Goal: Task Accomplishment & Management: Use online tool/utility

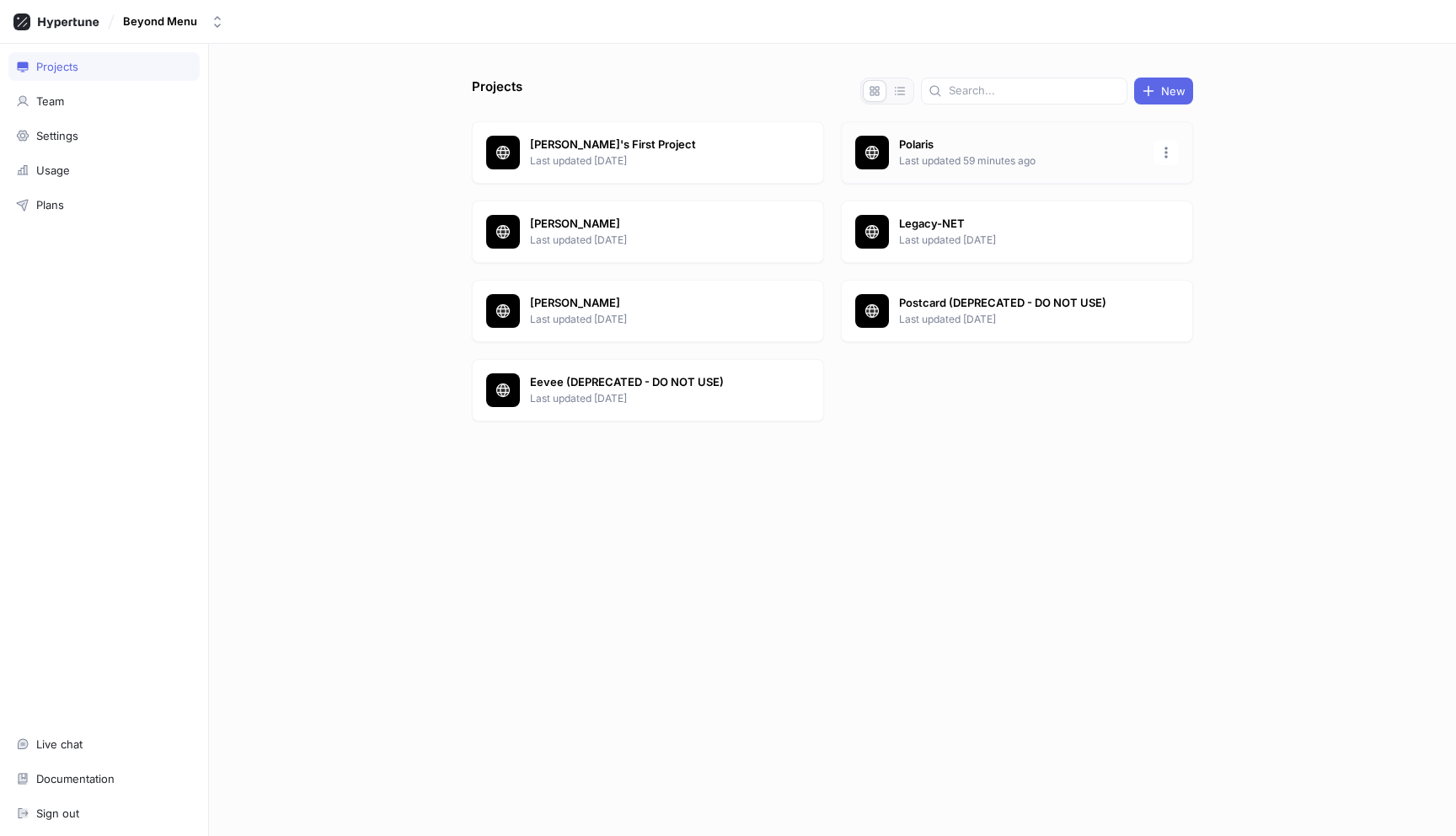
click at [990, 155] on p "Last updated 59 minutes ago" at bounding box center [1022, 161] width 244 height 15
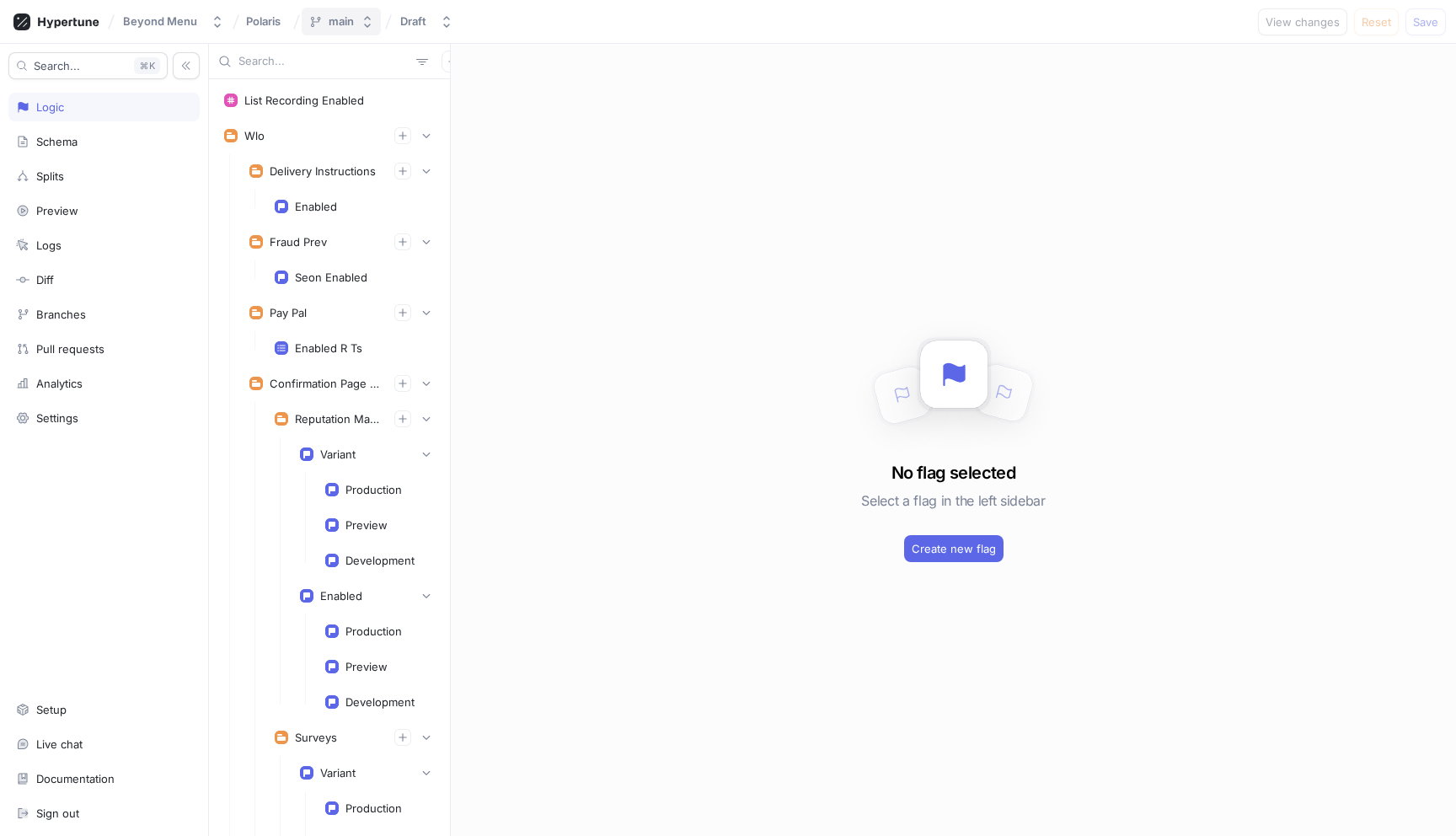
click at [354, 23] on button "main" at bounding box center [341, 21] width 79 height 28
type input "hr-"
click at [371, 174] on p "[DATE] 10:36" at bounding box center [369, 172] width 116 height 14
click at [381, 24] on div "hr-starmie-dashboard" at bounding box center [386, 21] width 116 height 14
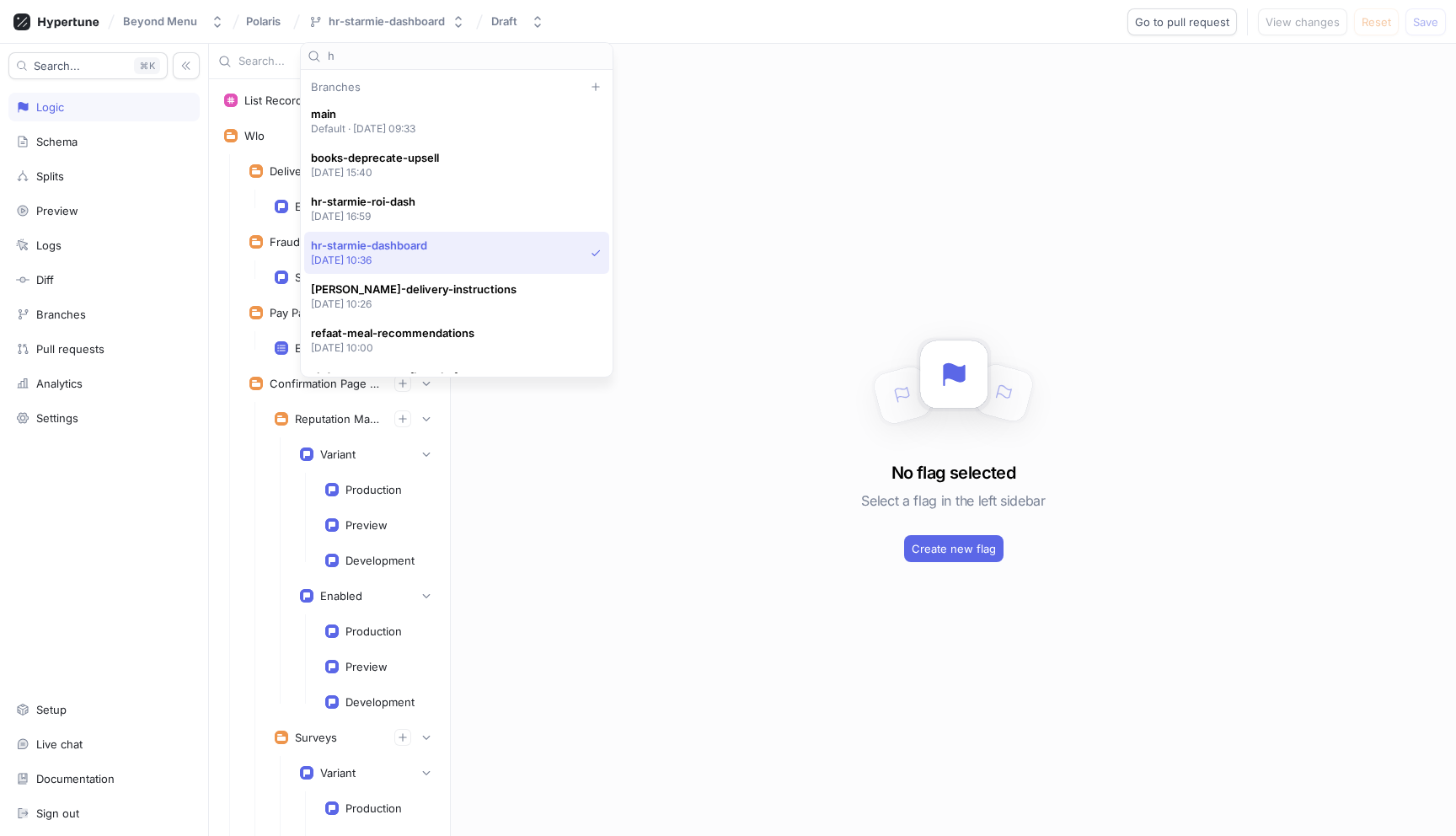
type input "hr"
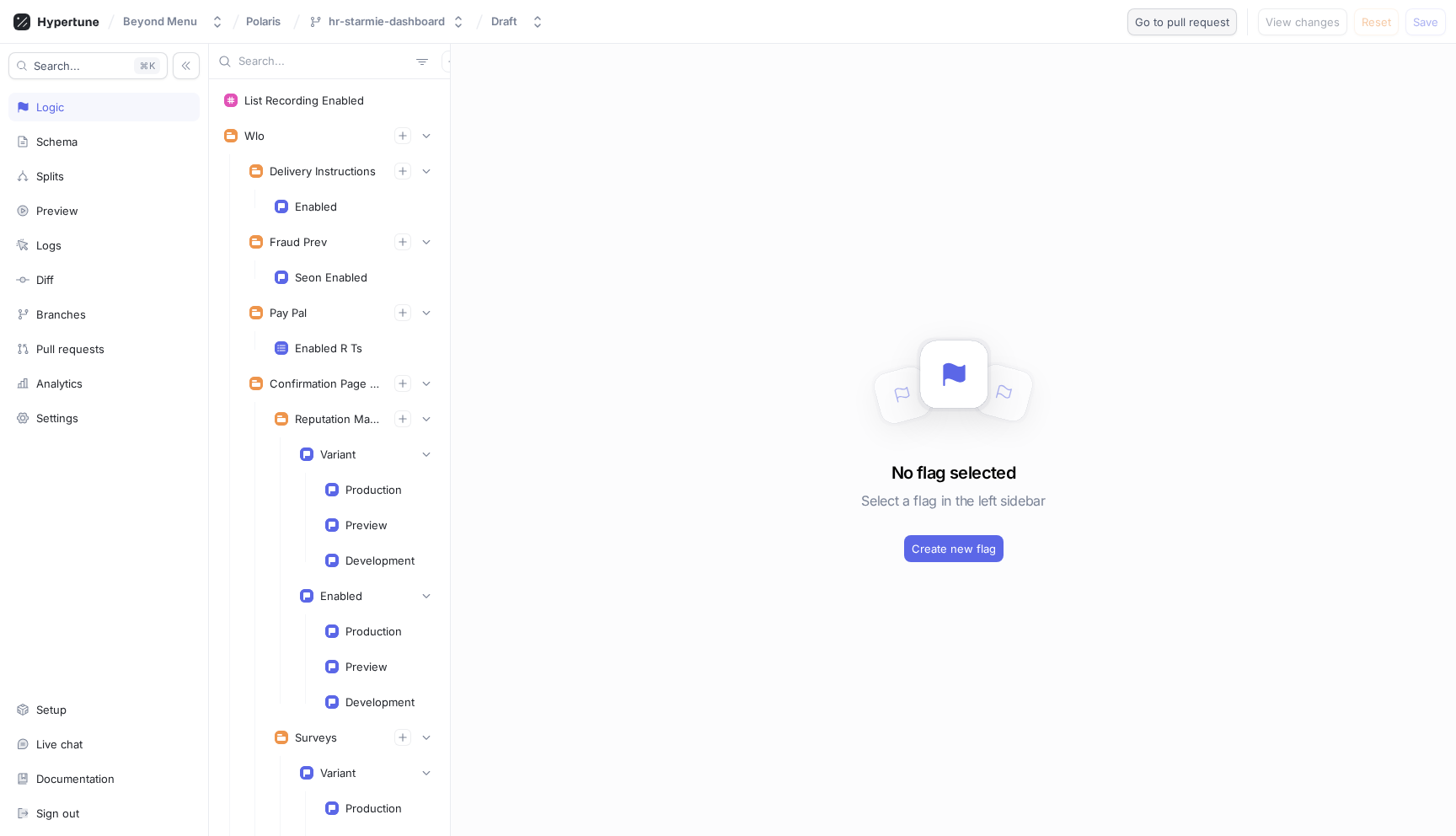
click at [1188, 17] on span "Go to pull request" at bounding box center [1182, 21] width 95 height 10
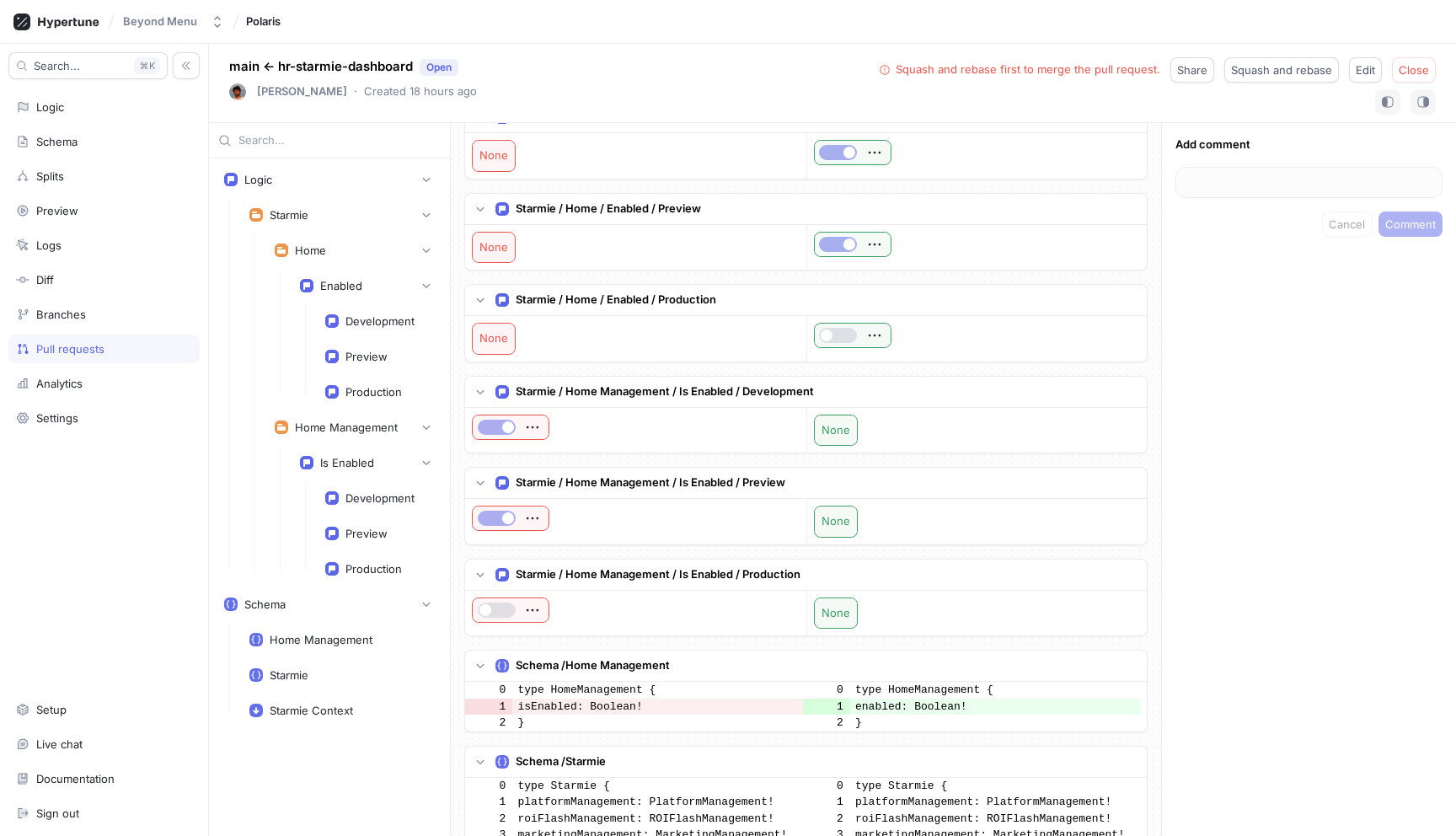
scroll to position [8, 0]
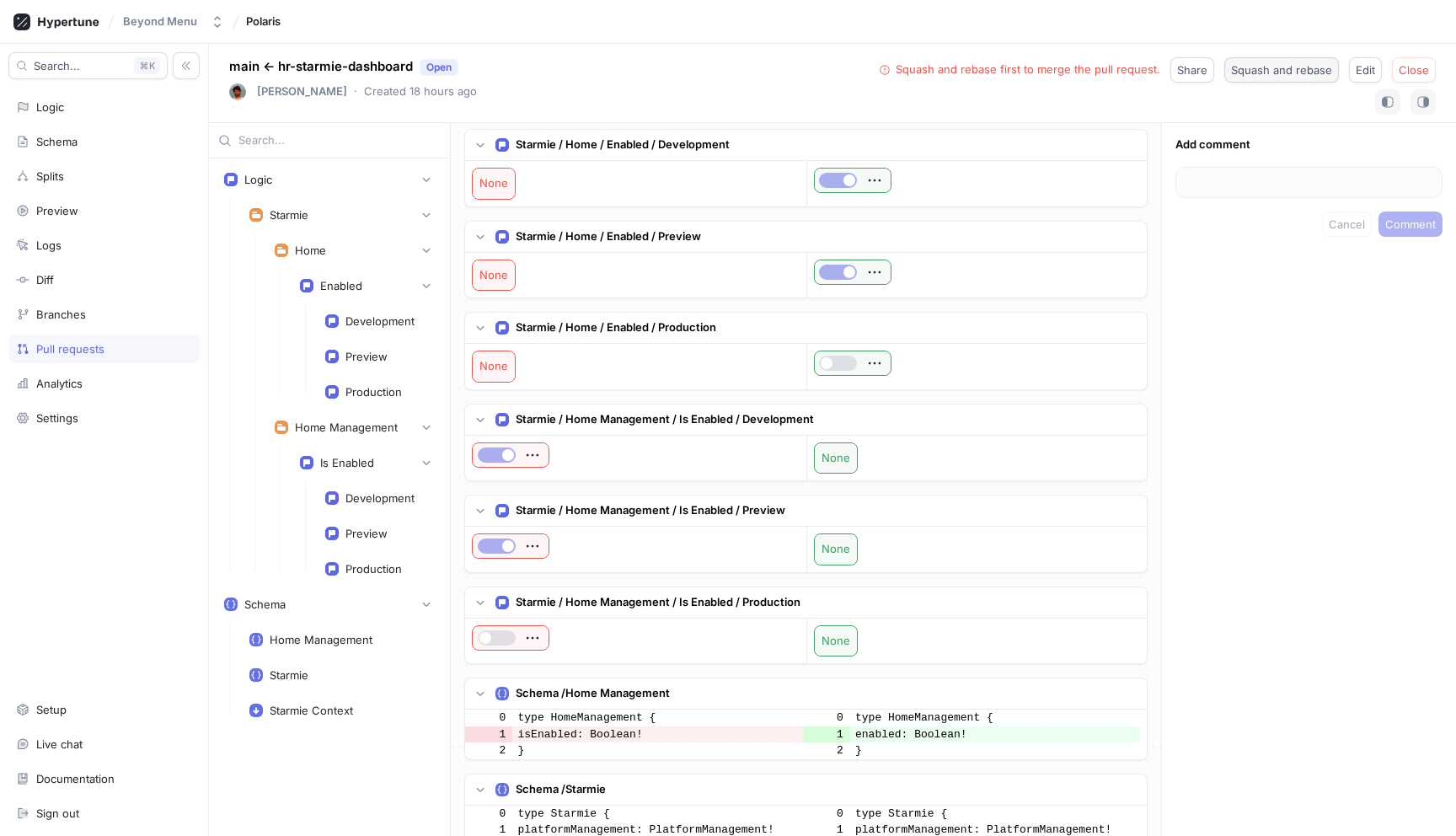
click at [1313, 67] on span "Squash and rebase" at bounding box center [1281, 70] width 101 height 10
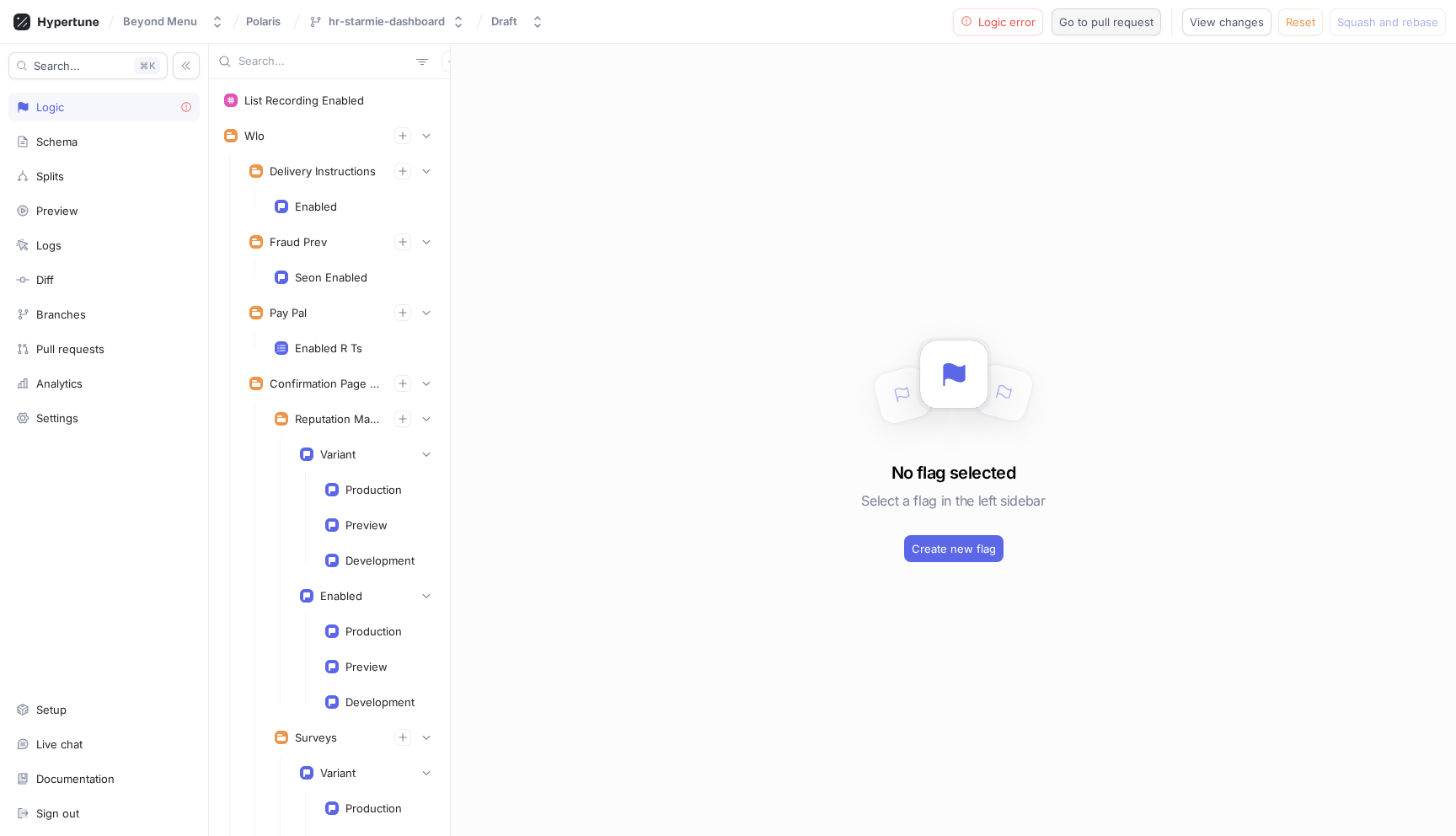
click at [1121, 21] on span "Go to pull request" at bounding box center [1106, 21] width 95 height 10
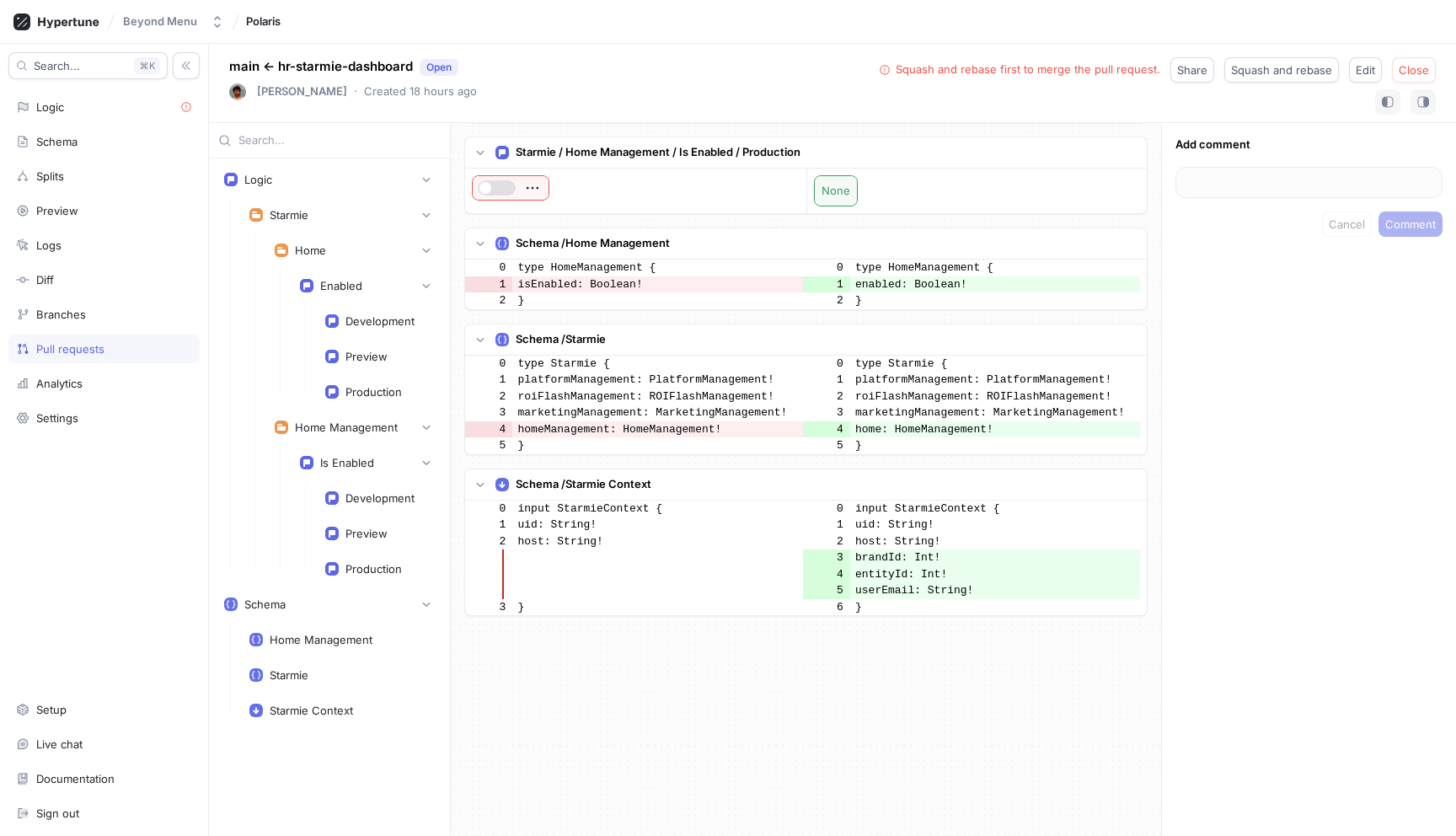
scroll to position [474, 0]
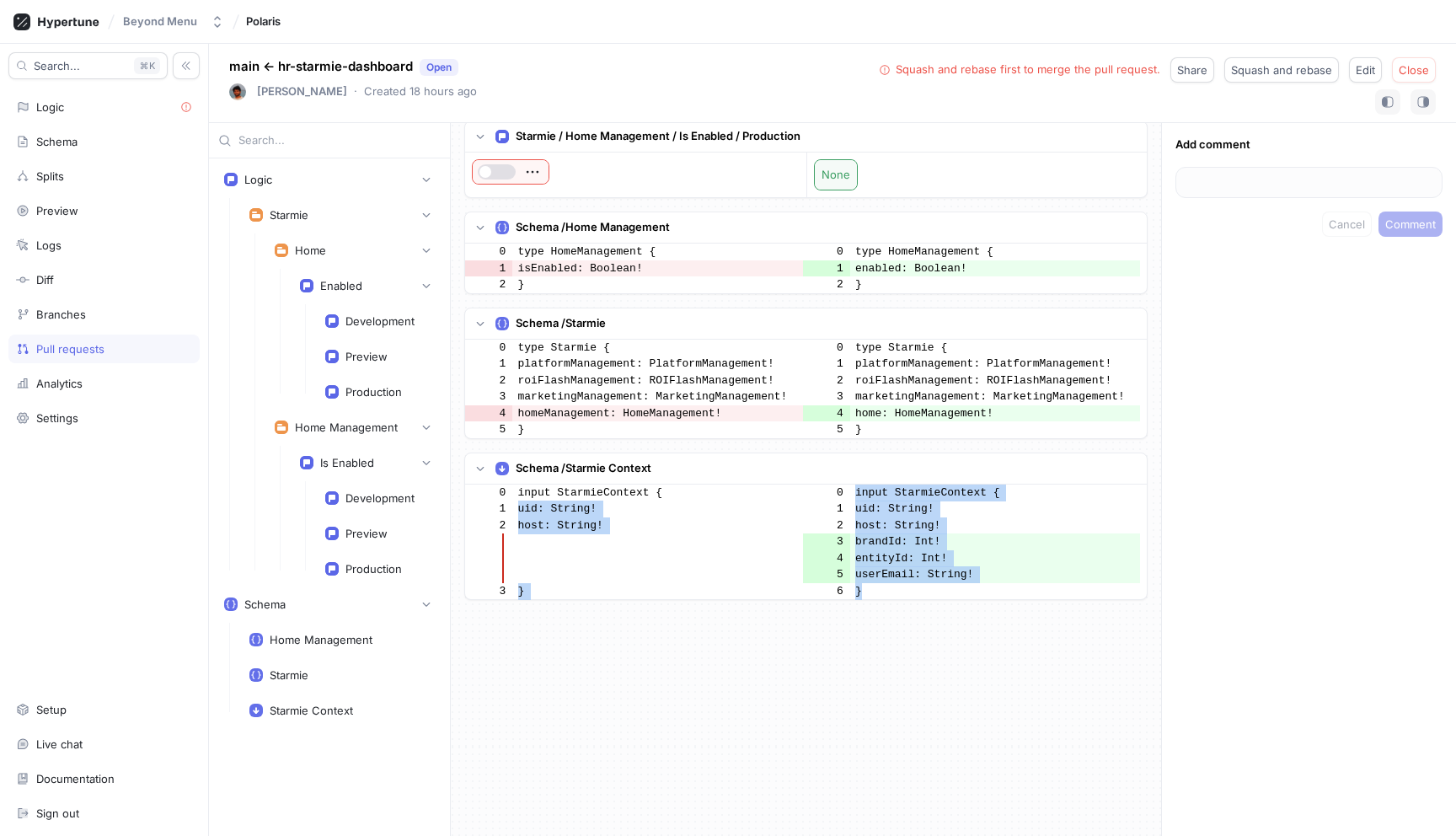
drag, startPoint x: 888, startPoint y: 595, endPoint x: 848, endPoint y: 494, distance: 108.6
click at [848, 494] on tbody "0 input StarmieContext { 0 input StarmieContext { 1 uid: String! 1 uid: String!…" at bounding box center [802, 542] width 675 height 115
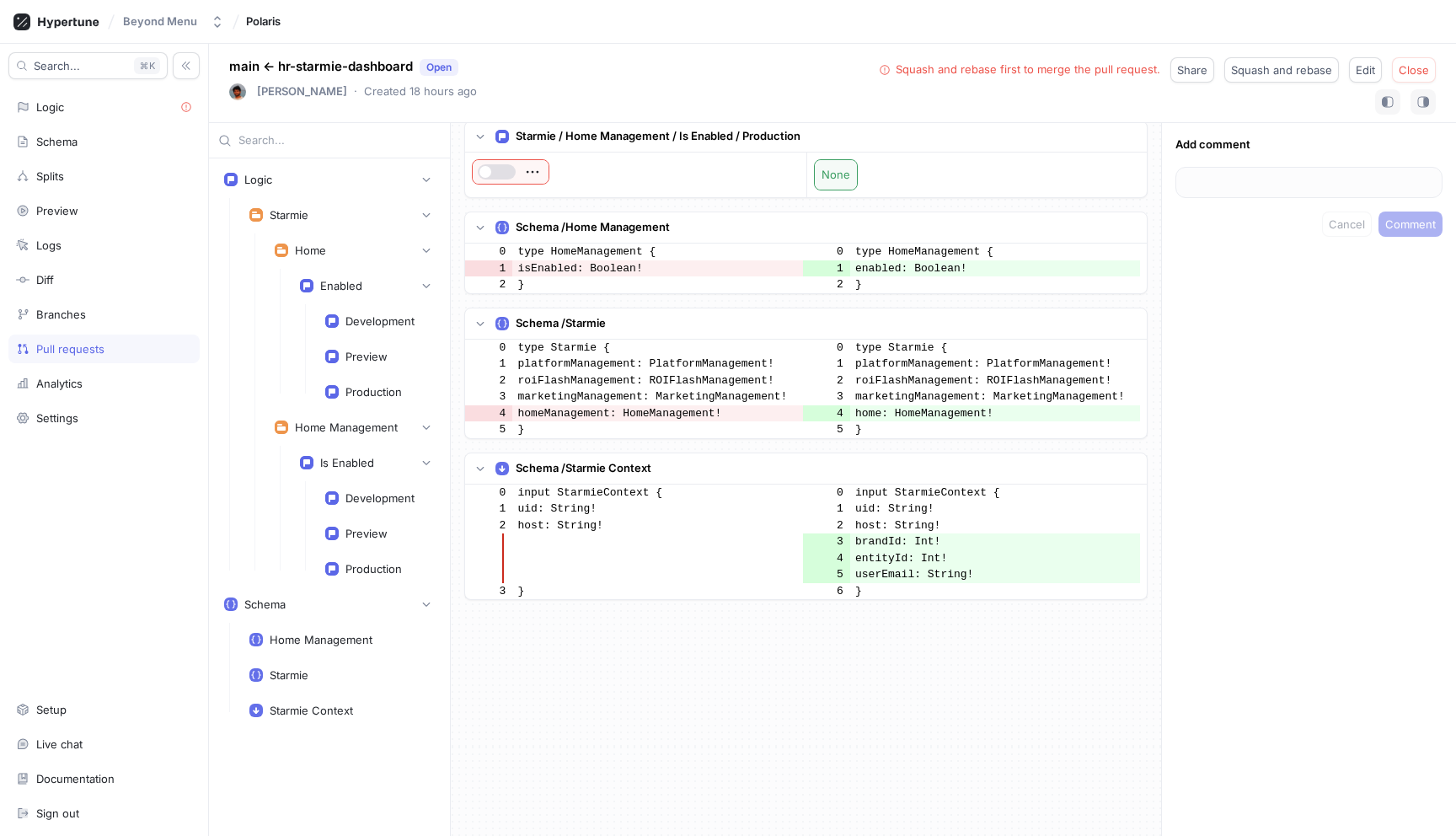
click at [956, 542] on td "brandId: Int!" at bounding box center [996, 542] width 291 height 17
click at [886, 562] on td "entityId: Int!" at bounding box center [996, 559] width 291 height 17
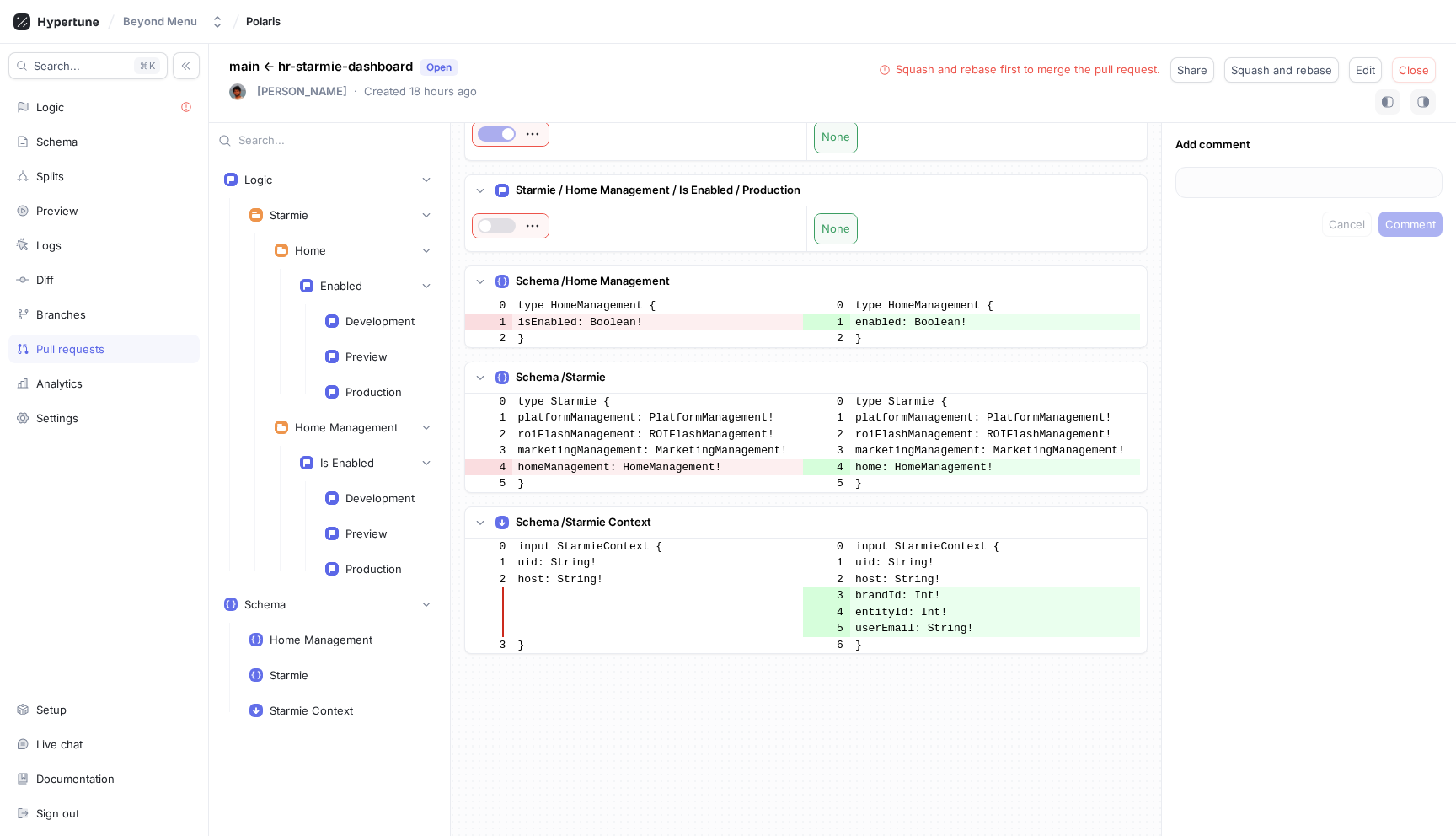
scroll to position [417, 0]
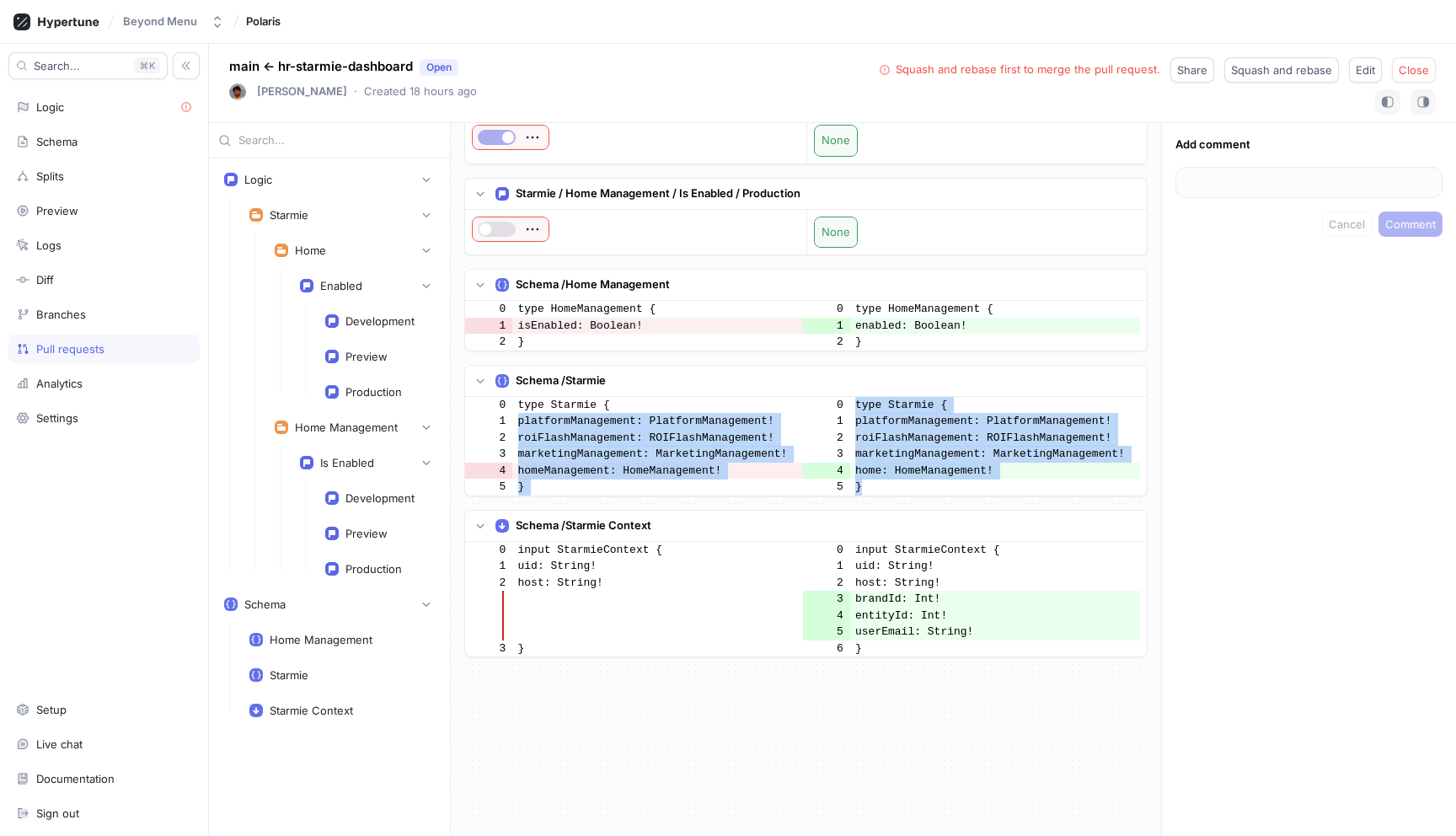
drag, startPoint x: 891, startPoint y: 483, endPoint x: 850, endPoint y: 405, distance: 88.1
click at [850, 405] on tbody "0 type Starmie { 0 type Starmie { 1 platformManagement: PlatformManagement! 1 p…" at bounding box center [802, 446] width 675 height 99
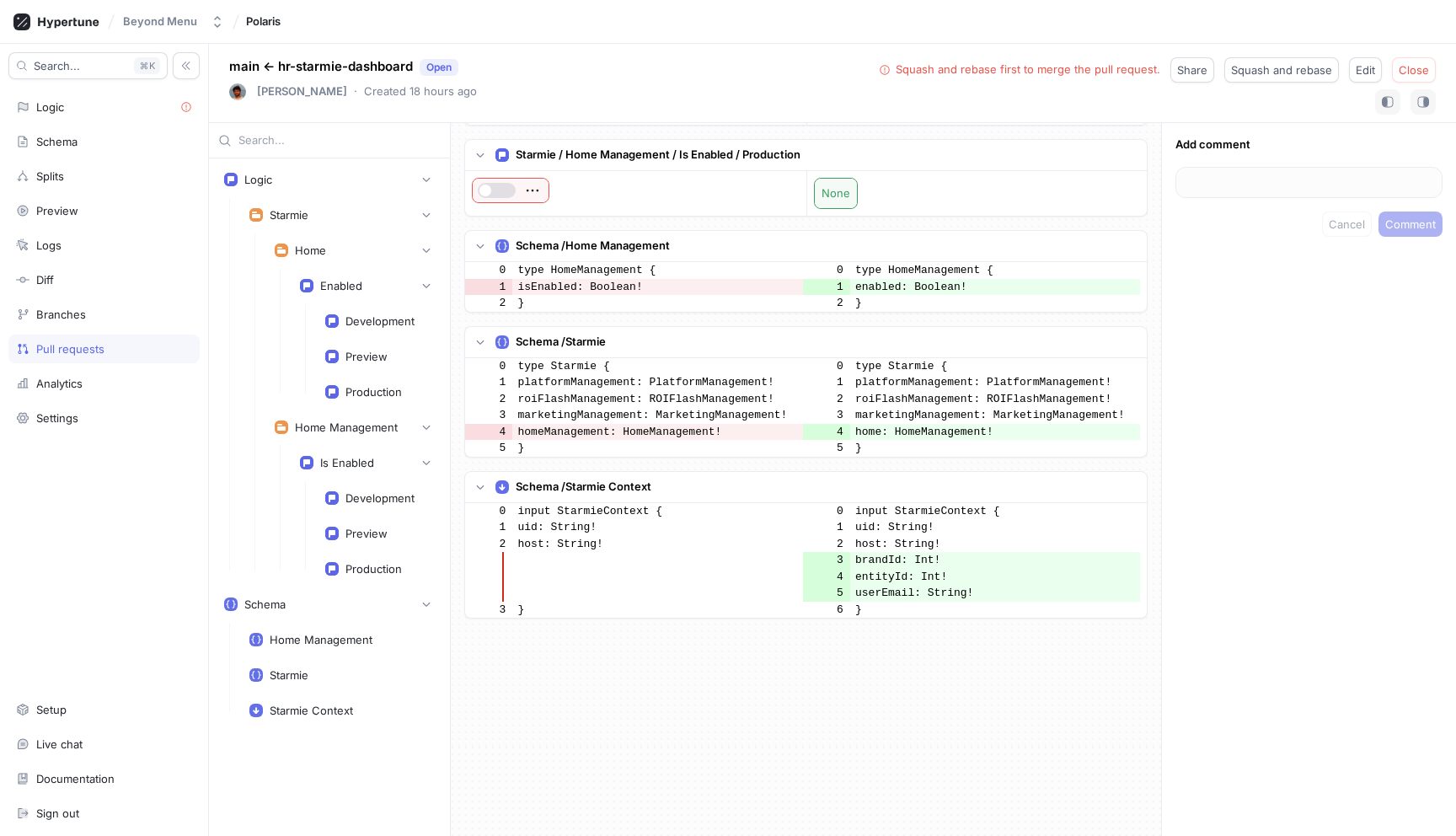
click at [976, 536] on td "host: String!" at bounding box center [996, 544] width 291 height 17
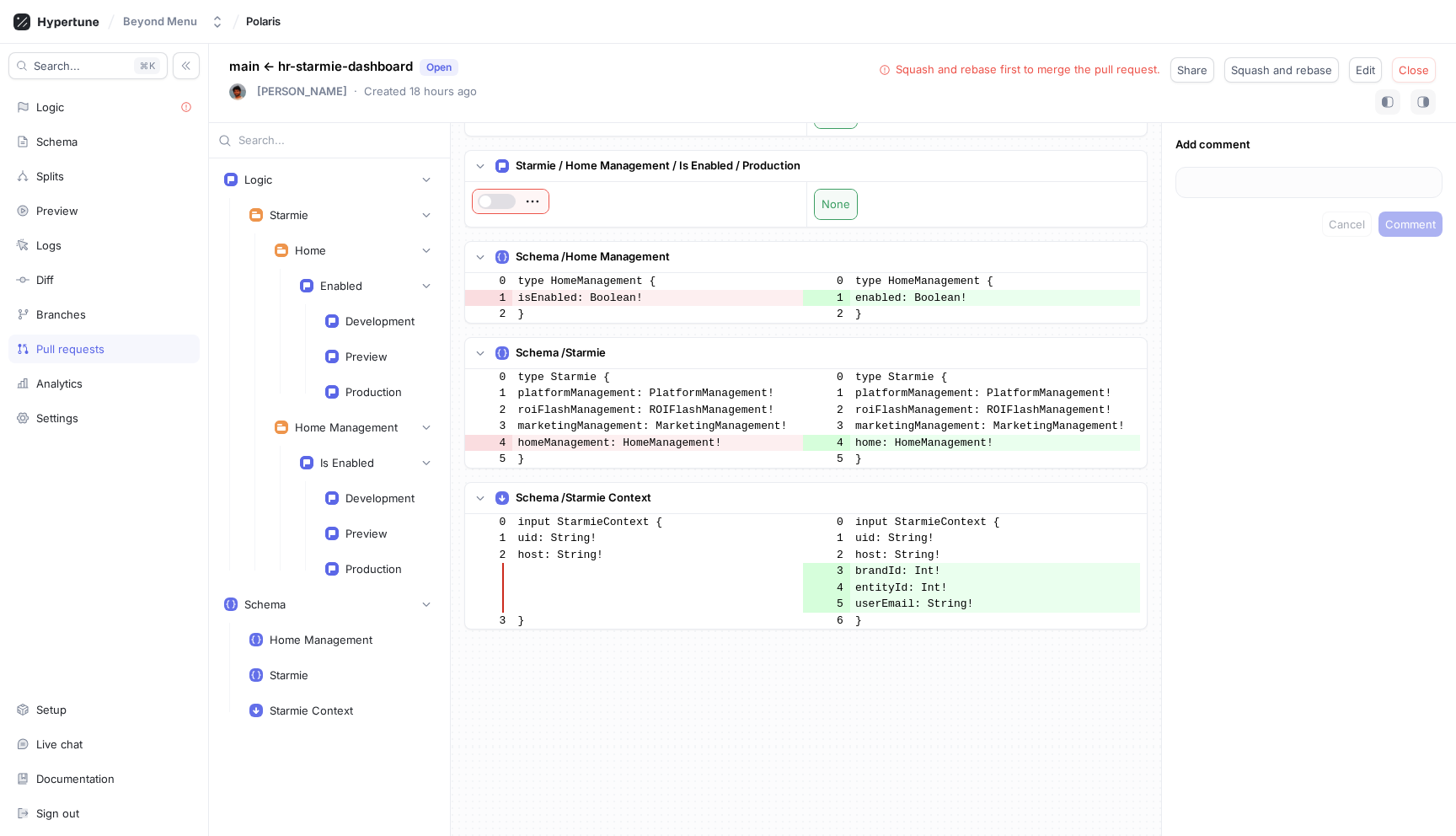
scroll to position [865, 0]
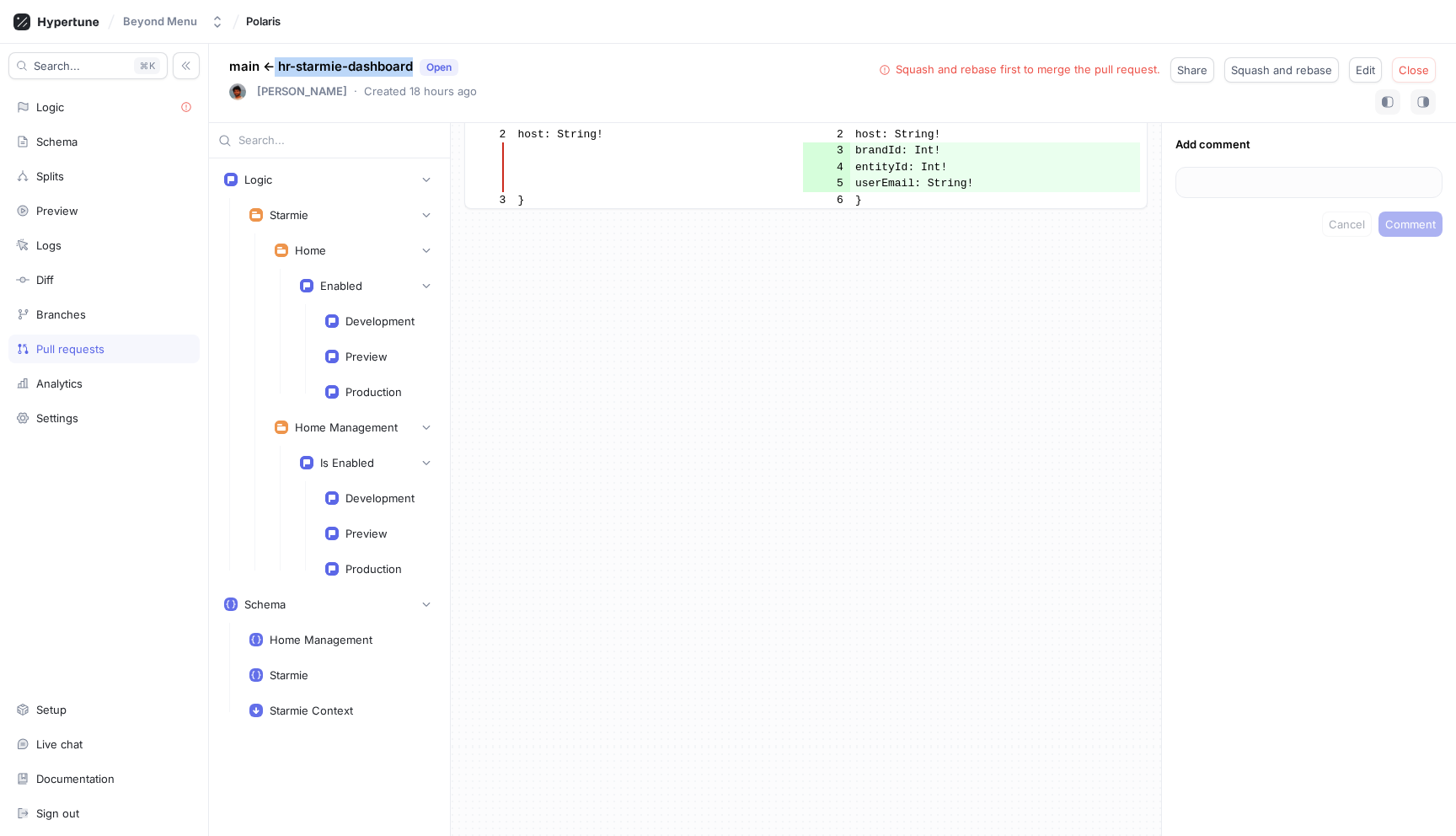
drag, startPoint x: 276, startPoint y: 69, endPoint x: 415, endPoint y: 69, distance: 139.0
click at [415, 69] on p "main ← hr-starmie-dashboard Open" at bounding box center [343, 67] width 229 height 20
copy p "hr-starmie-dashboard"
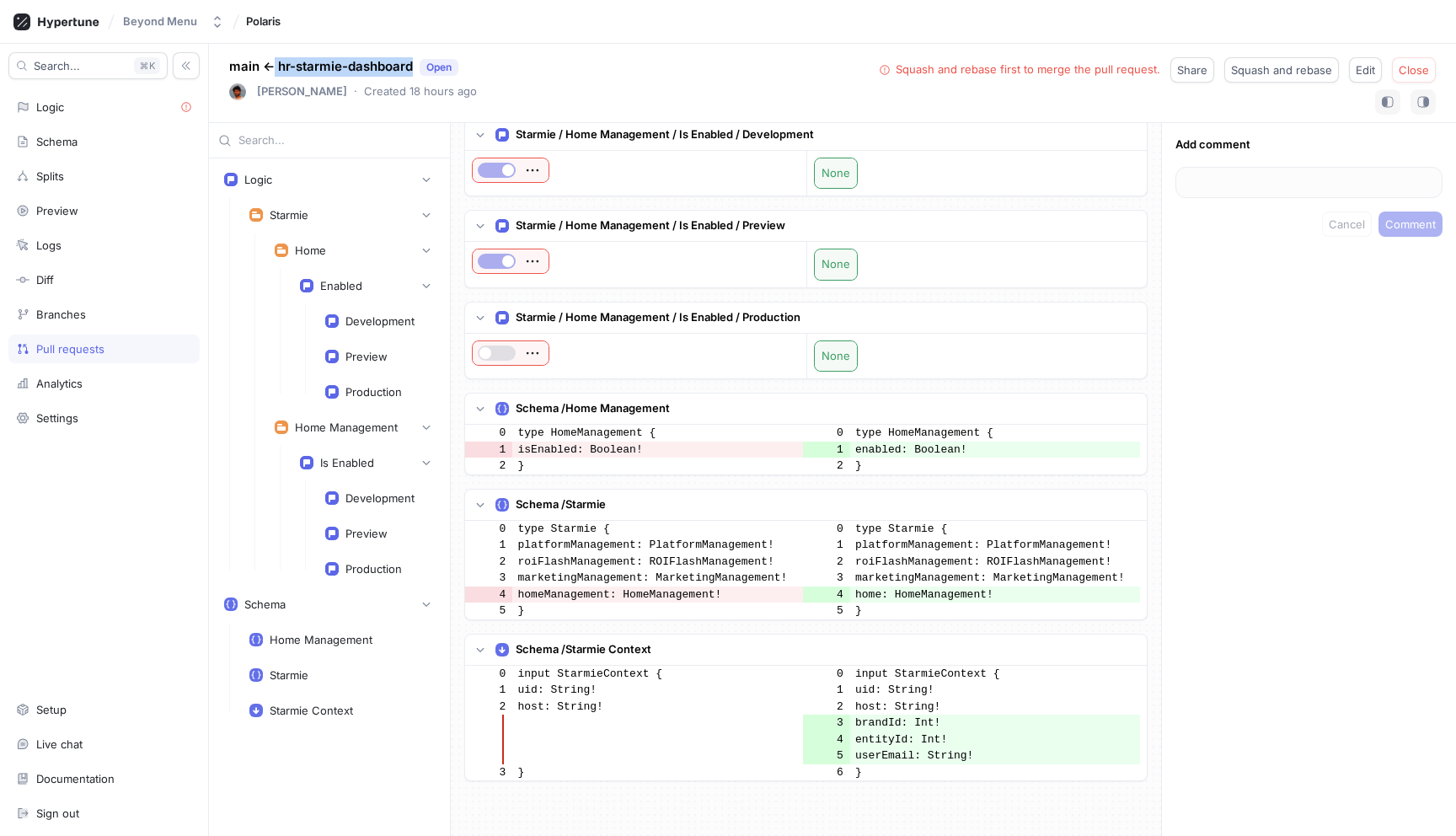
scroll to position [131, 0]
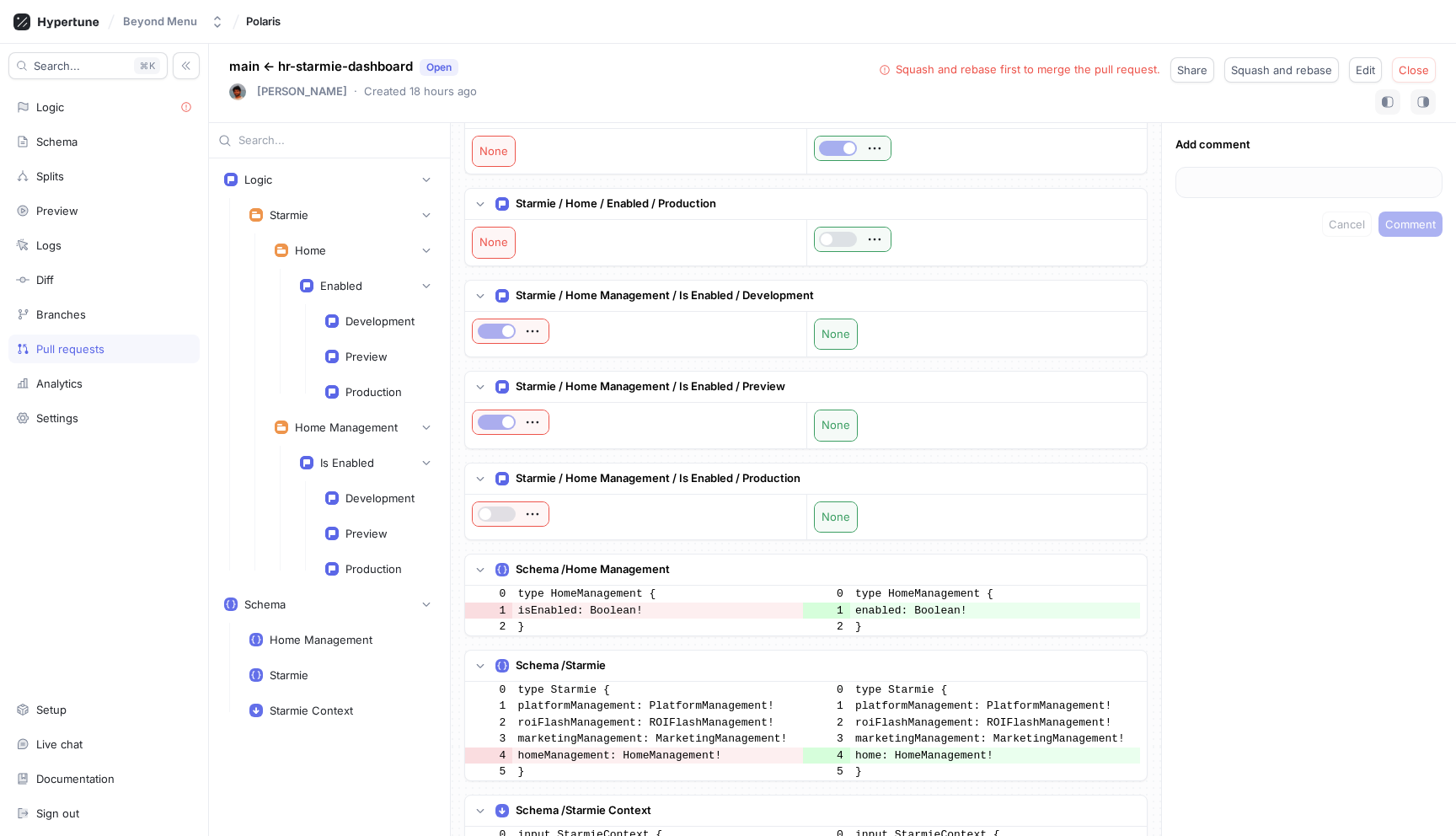
click at [669, 79] on div "main ← hr-starmie-dashboard Open [PERSON_NAME] ‧ Created 18 hours ago Squash an…" at bounding box center [832, 83] width 1247 height 79
click at [1408, 71] on span "Close" at bounding box center [1414, 70] width 30 height 10
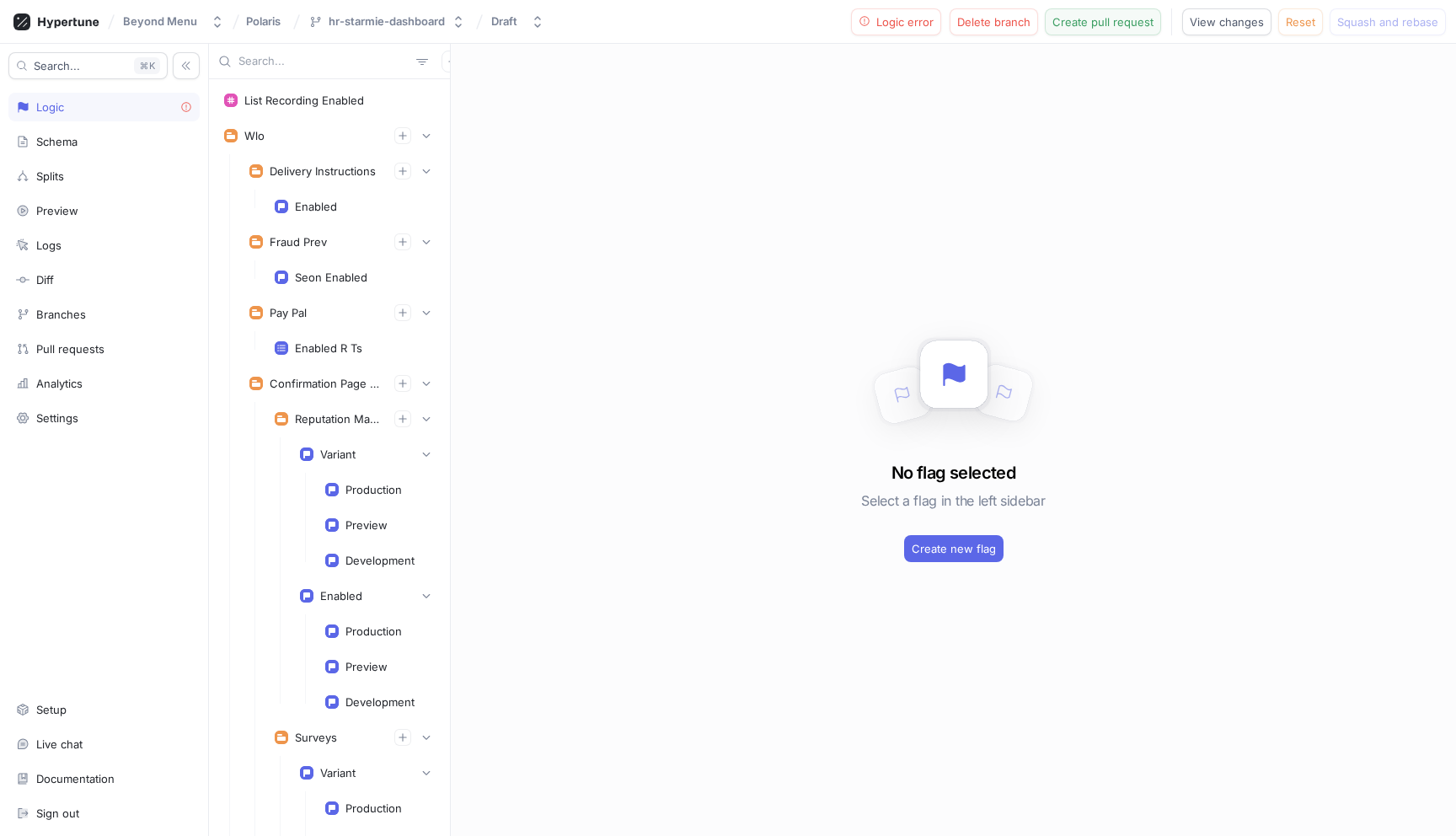
click at [1122, 21] on span "Create pull request" at bounding box center [1103, 21] width 101 height 10
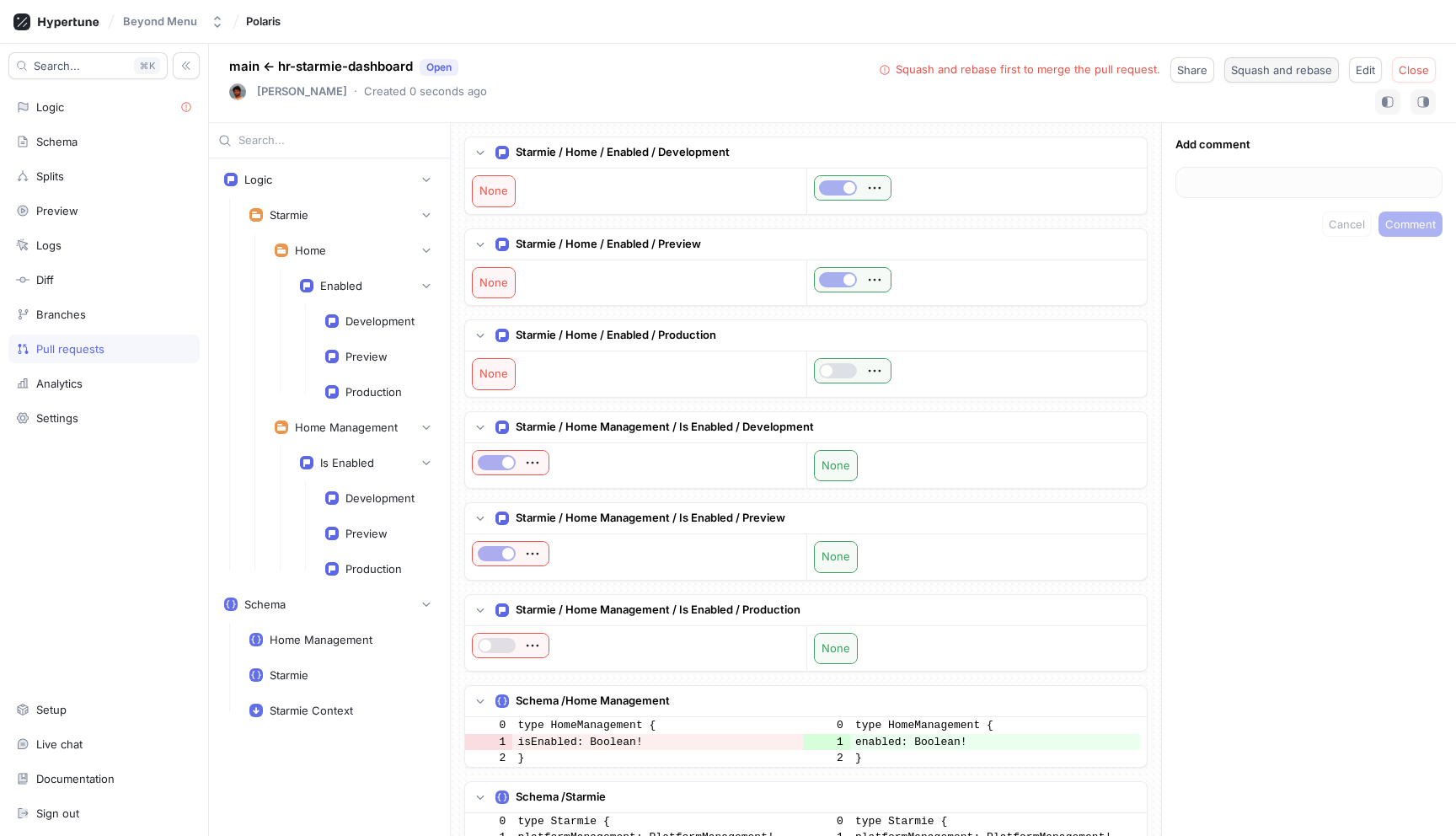
click at [1256, 70] on span "Squash and rebase" at bounding box center [1281, 70] width 101 height 10
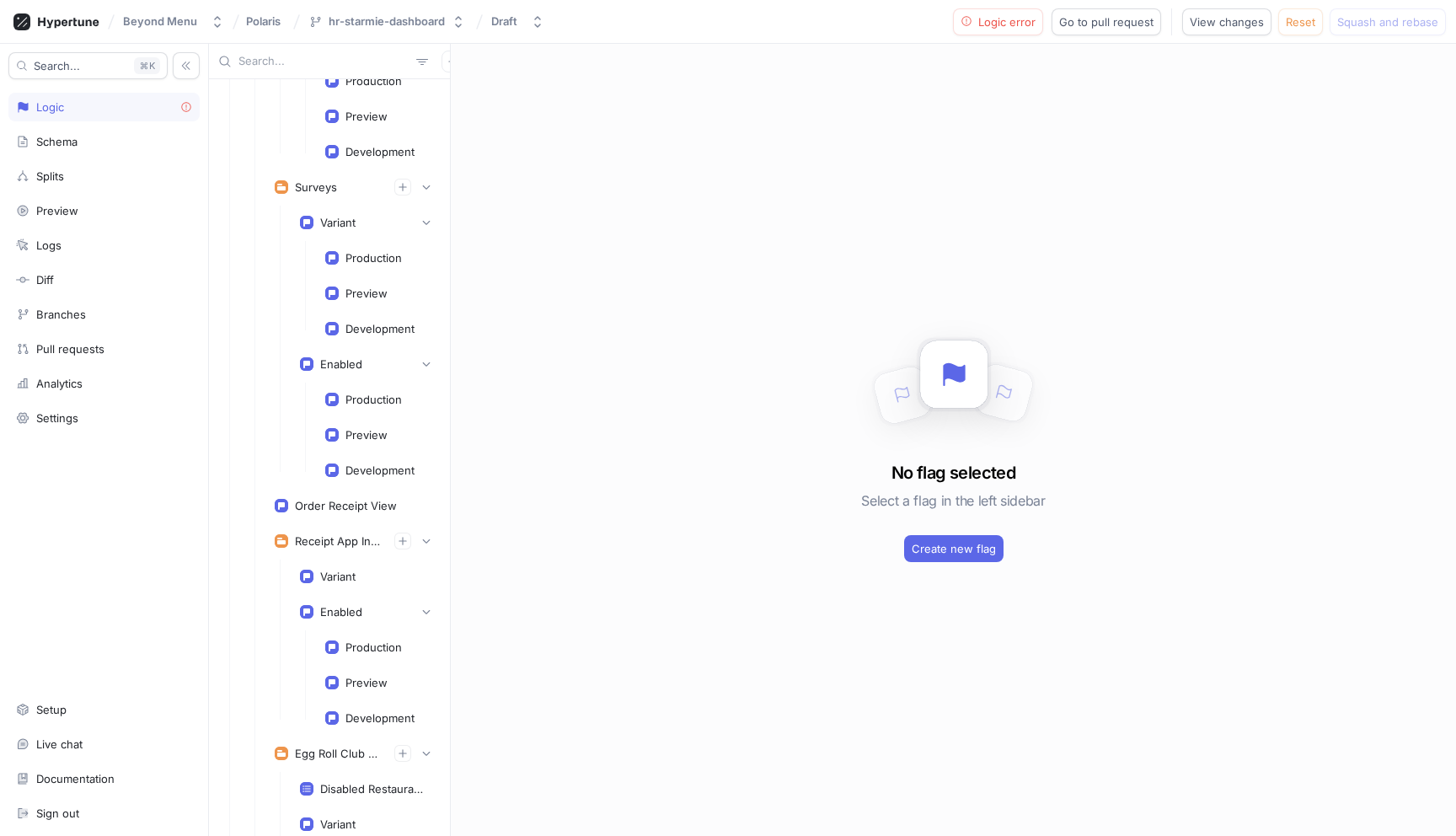
scroll to position [217, 0]
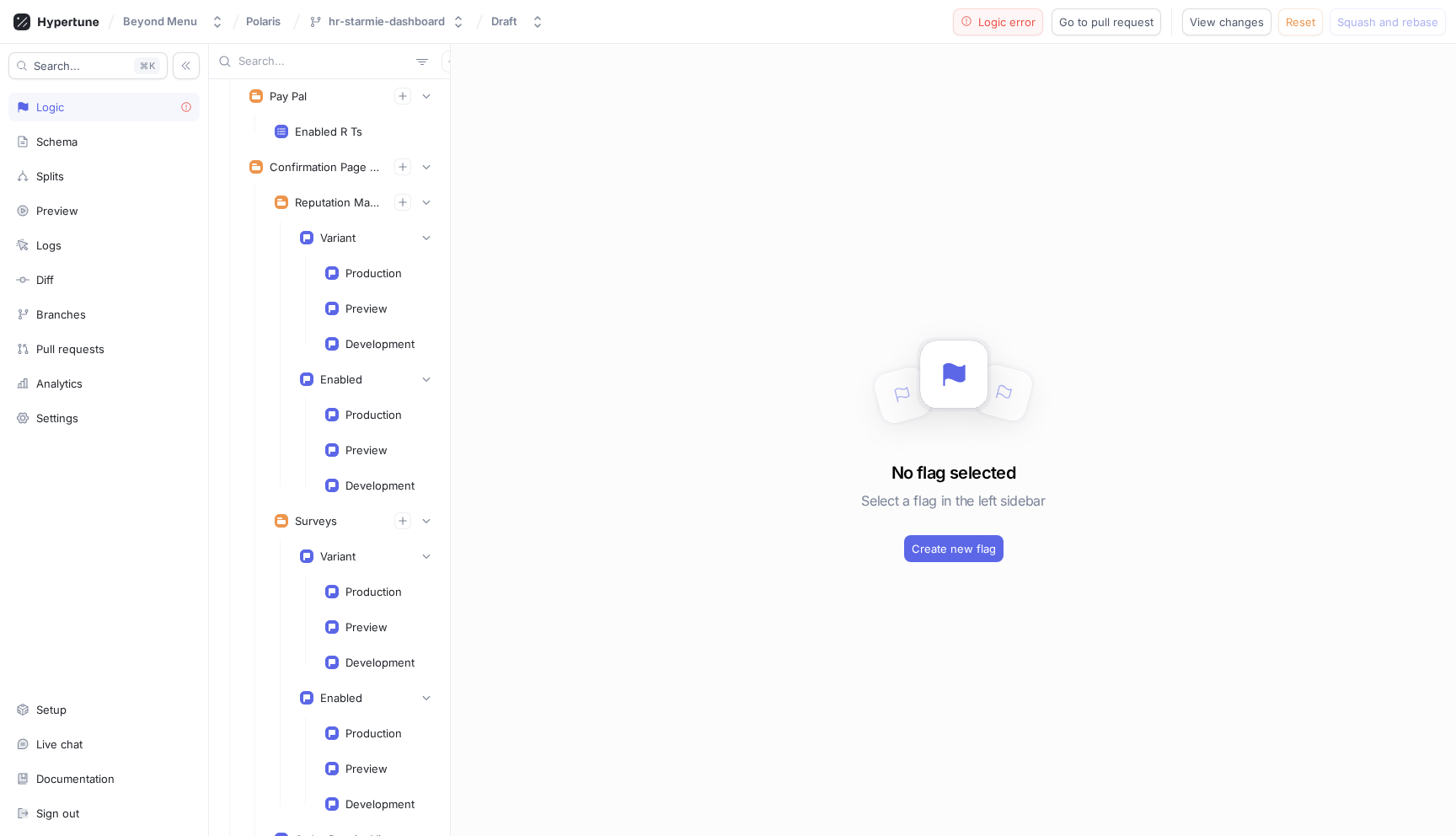
click at [1015, 25] on span "Logic error" at bounding box center [1007, 21] width 57 height 10
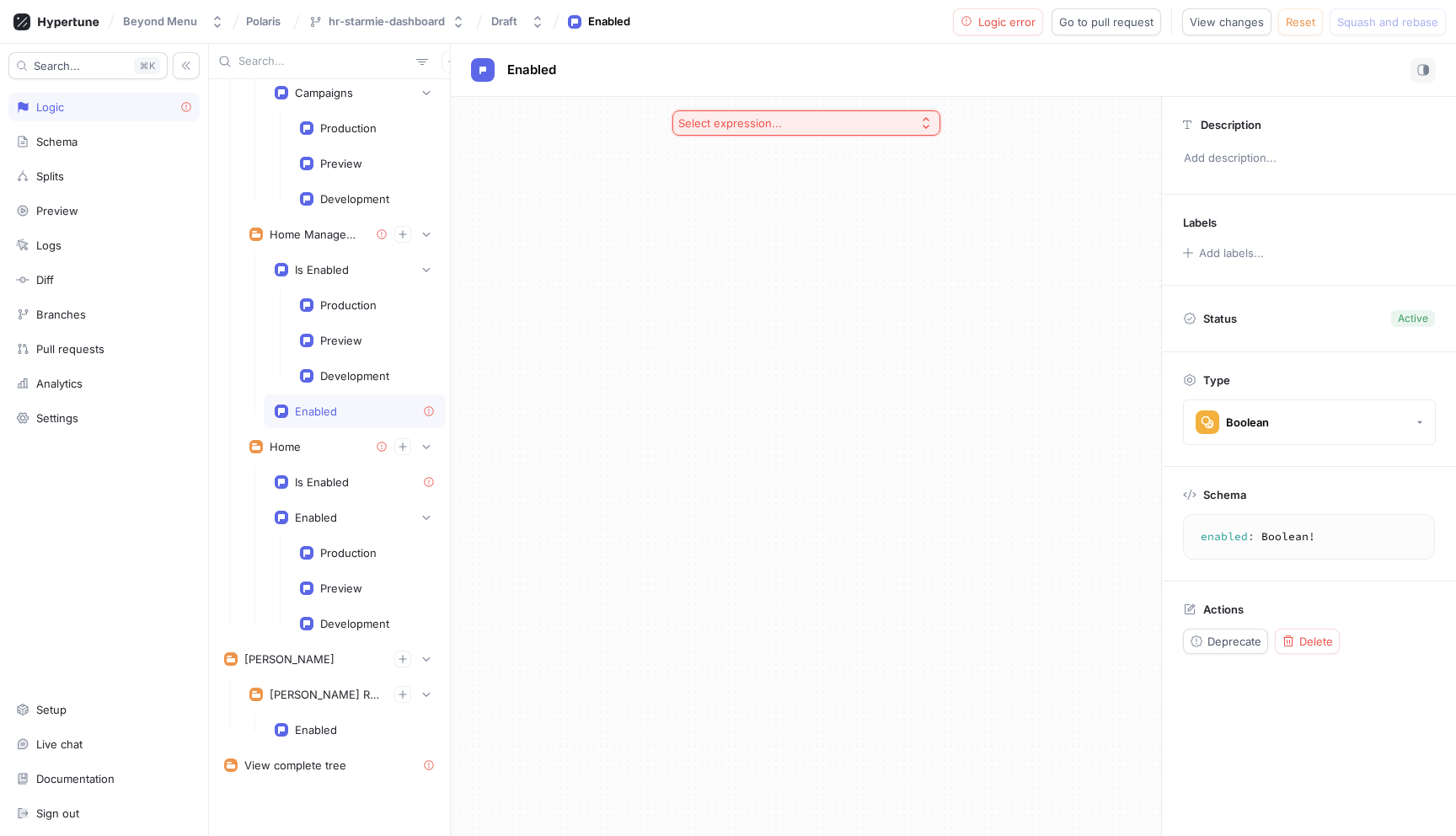
scroll to position [6262, 0]
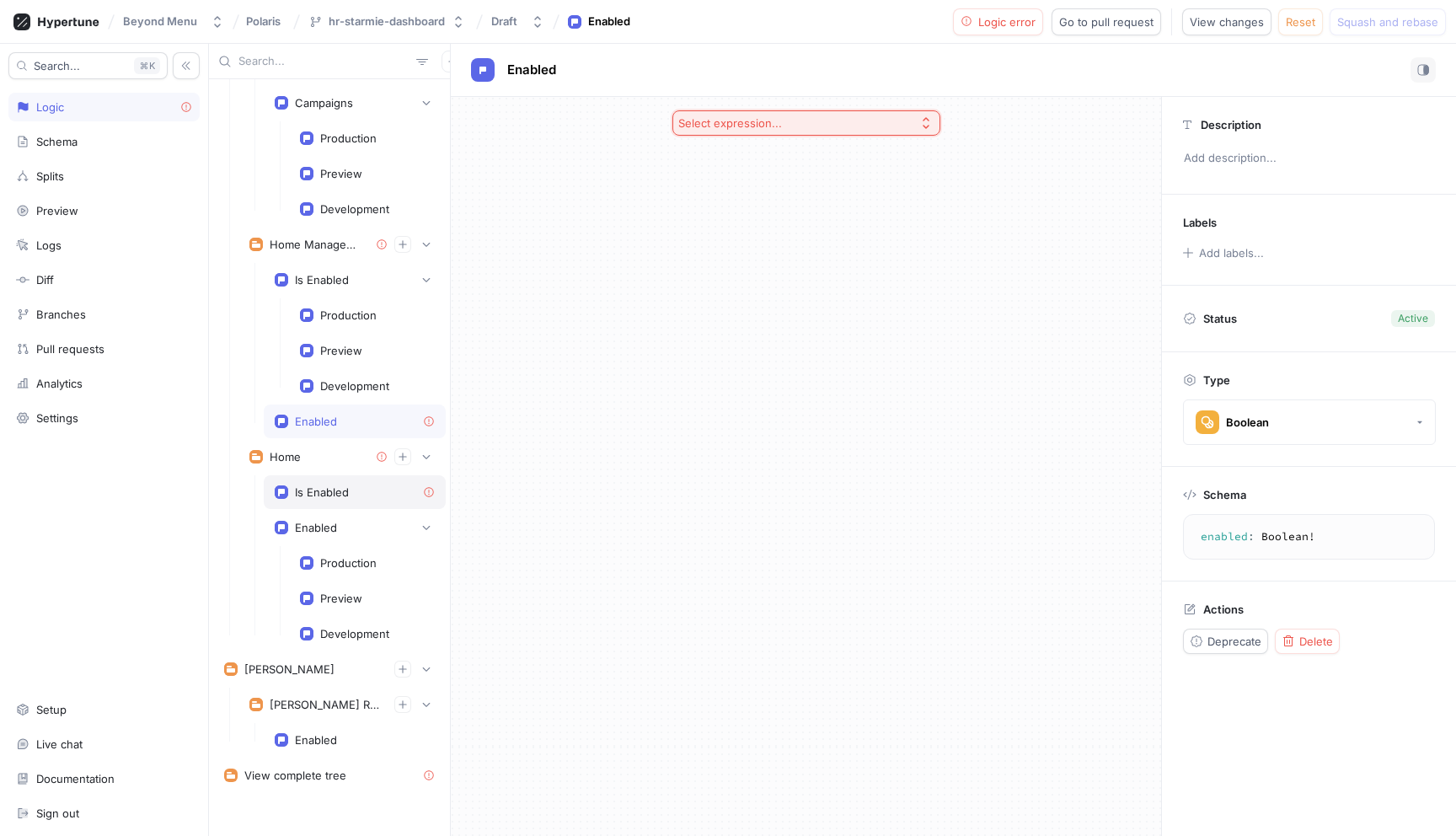
click at [372, 493] on div "Is Enabled" at bounding box center [354, 492] width 160 height 13
click at [430, 420] on icon at bounding box center [429, 422] width 12 height 12
type textarea "enabled: Boolean!"
click at [369, 419] on div "Enabled" at bounding box center [354, 421] width 160 height 13
click at [1317, 645] on span "Delete" at bounding box center [1316, 641] width 34 height 10
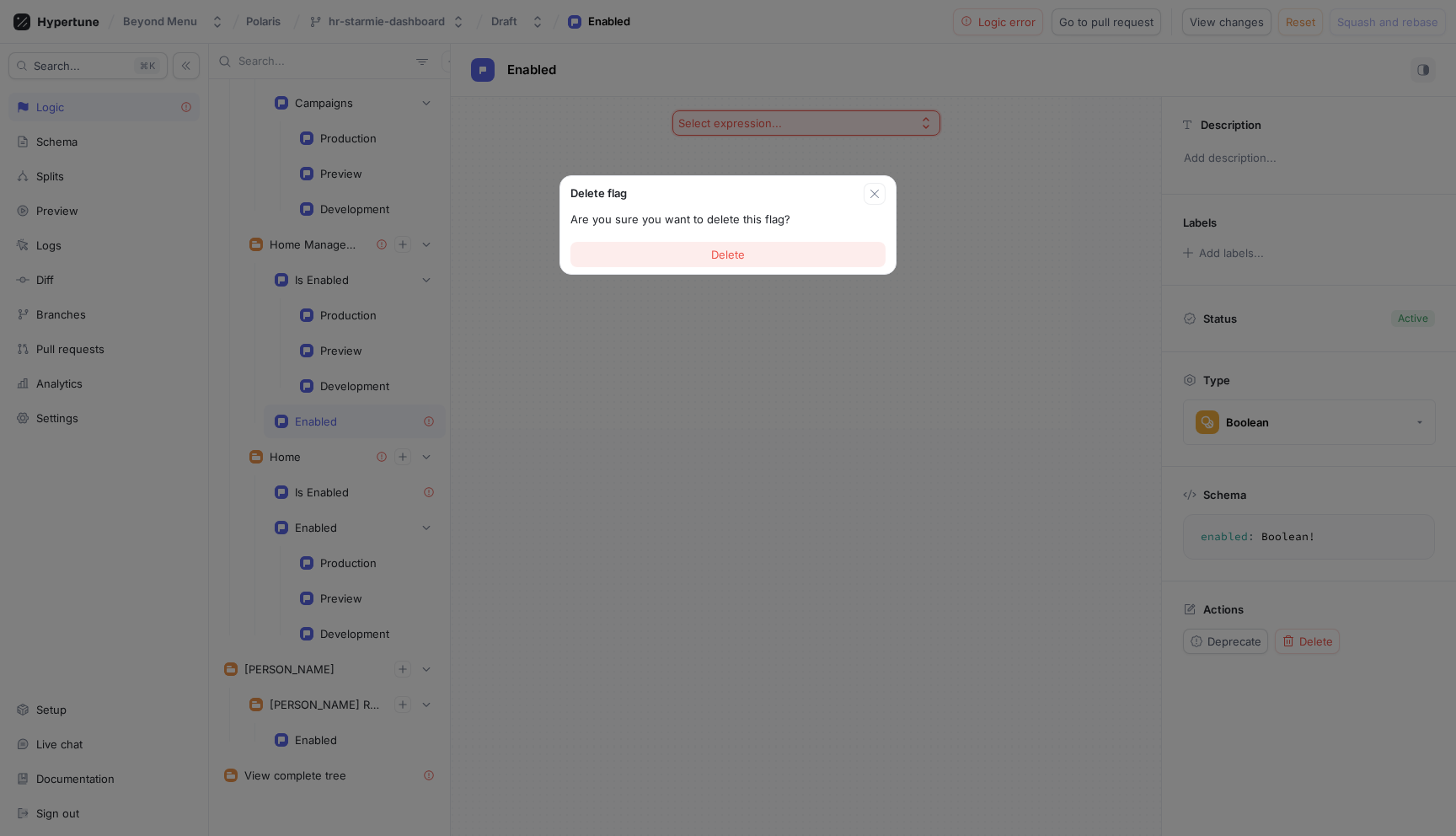
click at [663, 252] on button "Delete" at bounding box center [727, 254] width 315 height 25
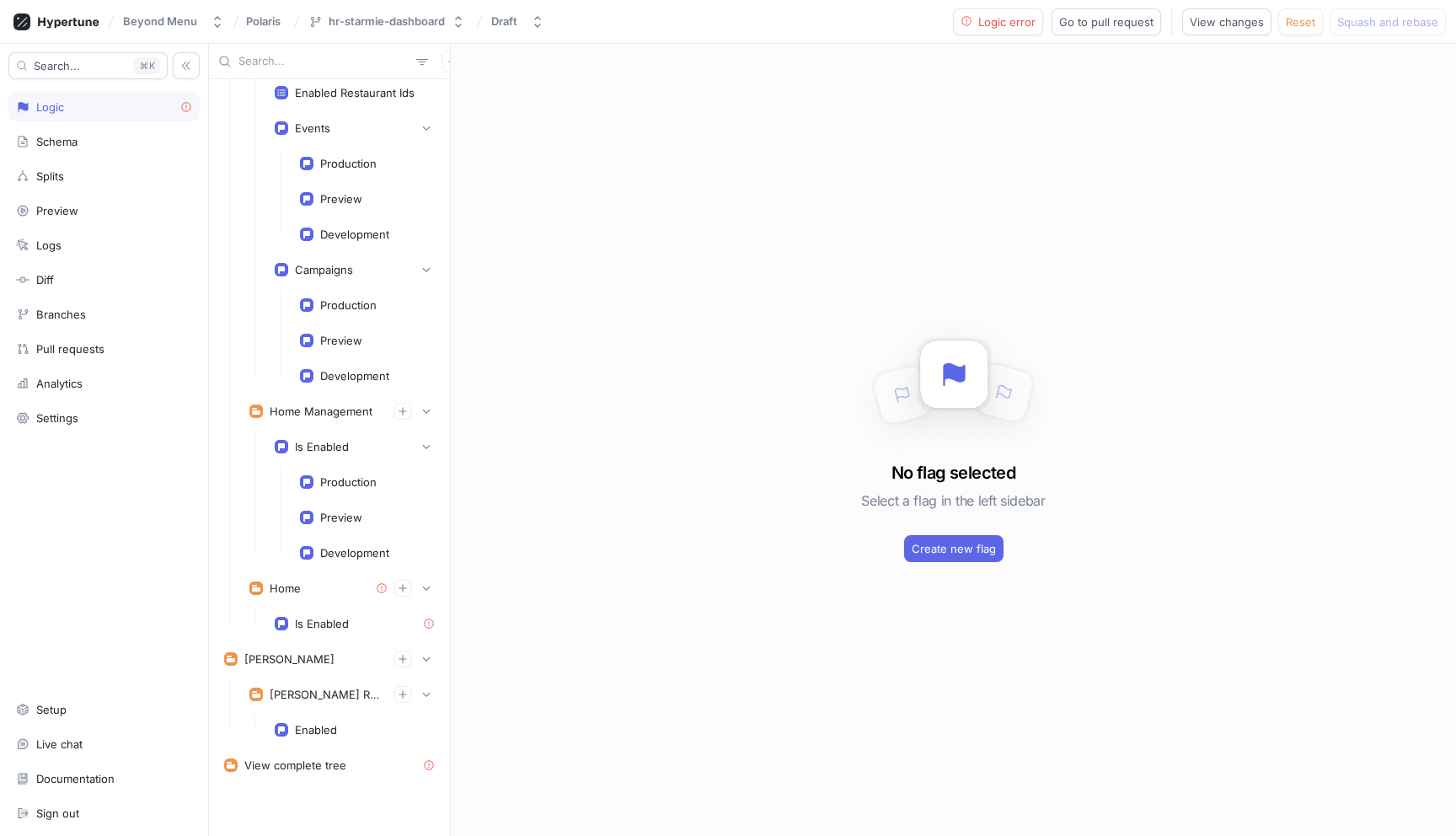
scroll to position [6095, 0]
click at [427, 586] on icon "button" at bounding box center [426, 588] width 10 height 10
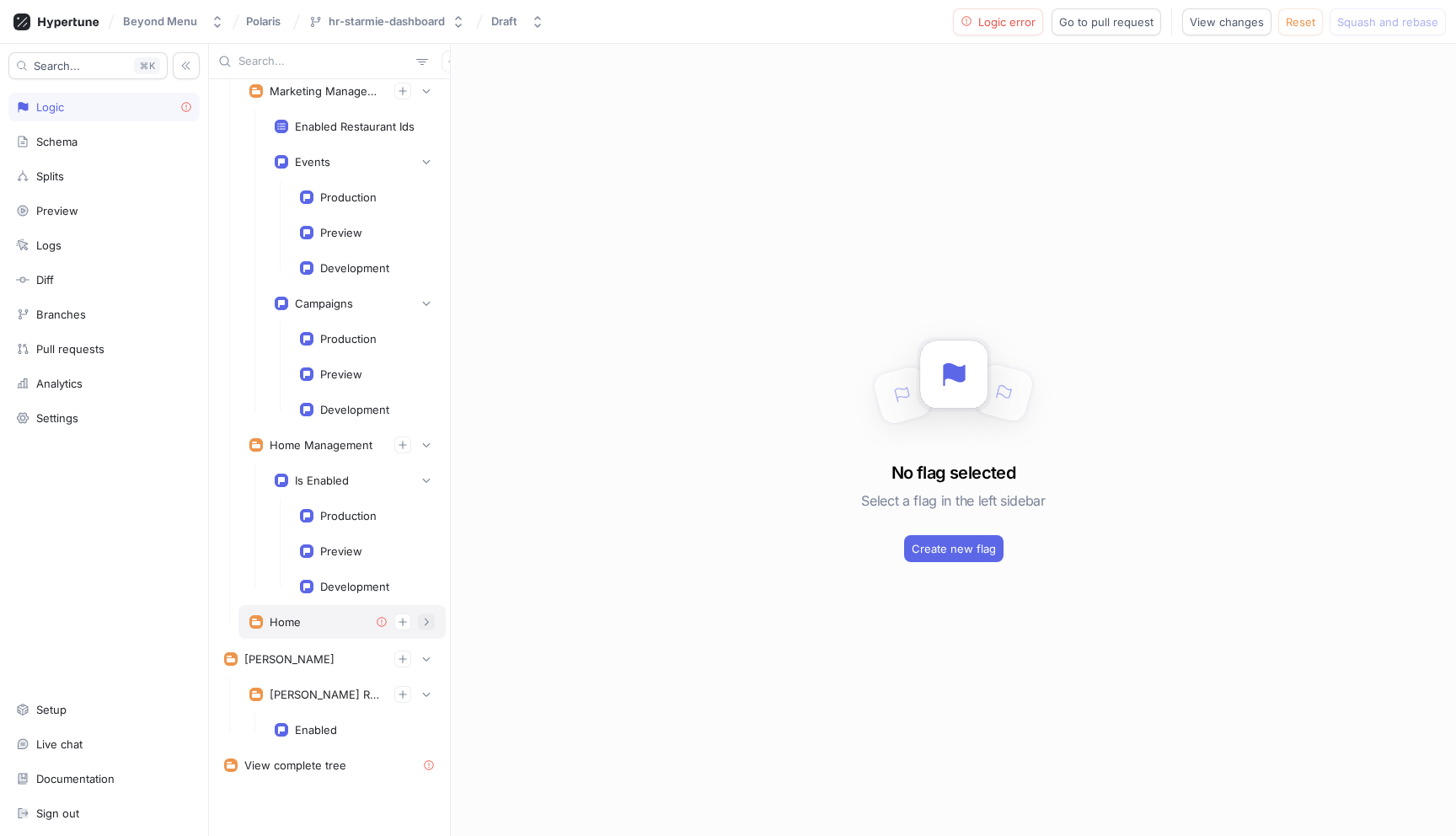
scroll to position [6062, 0]
click at [345, 621] on div "Home" at bounding box center [343, 622] width 186 height 17
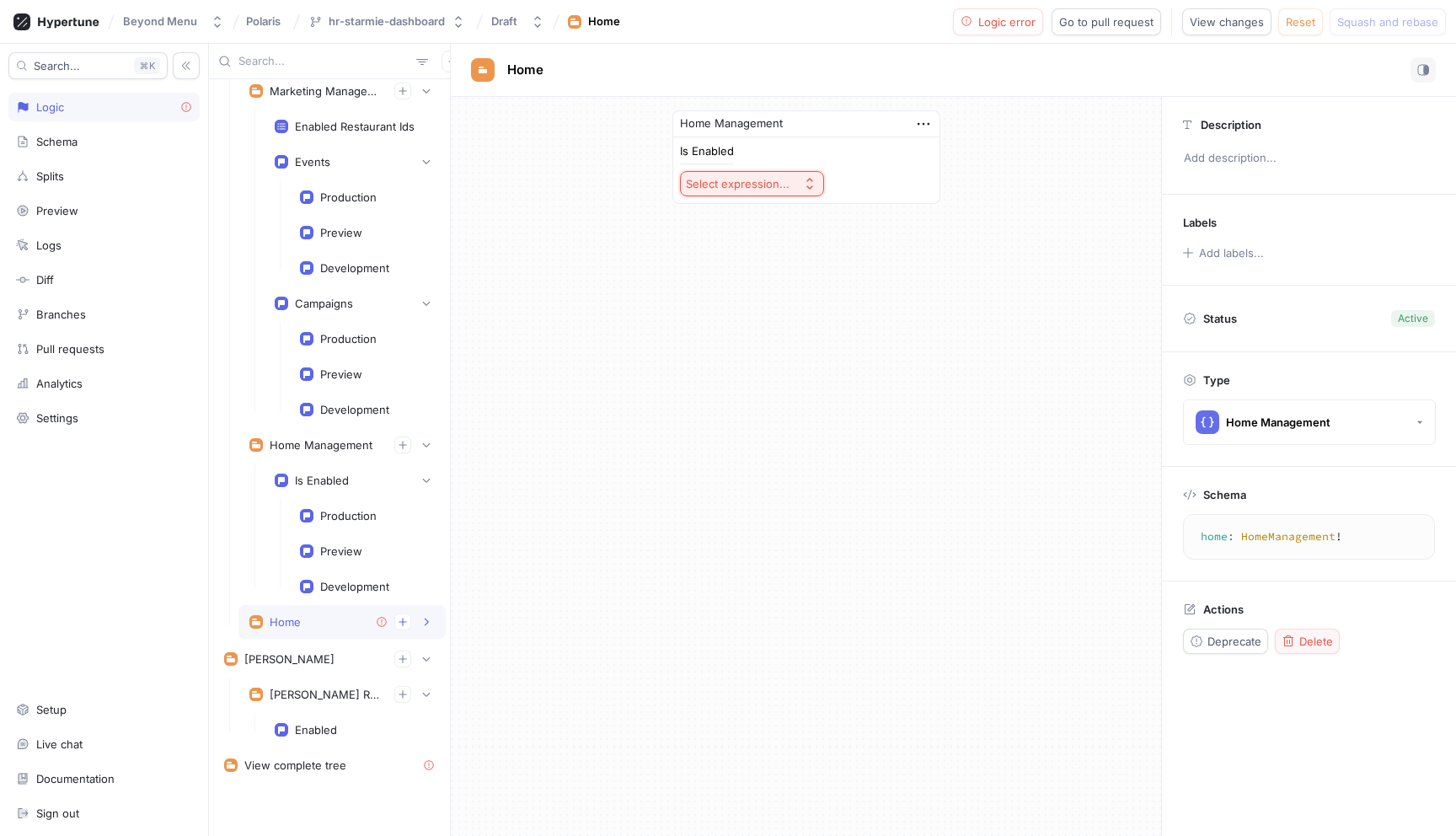
click at [1298, 645] on div "Delete" at bounding box center [1308, 641] width 52 height 13
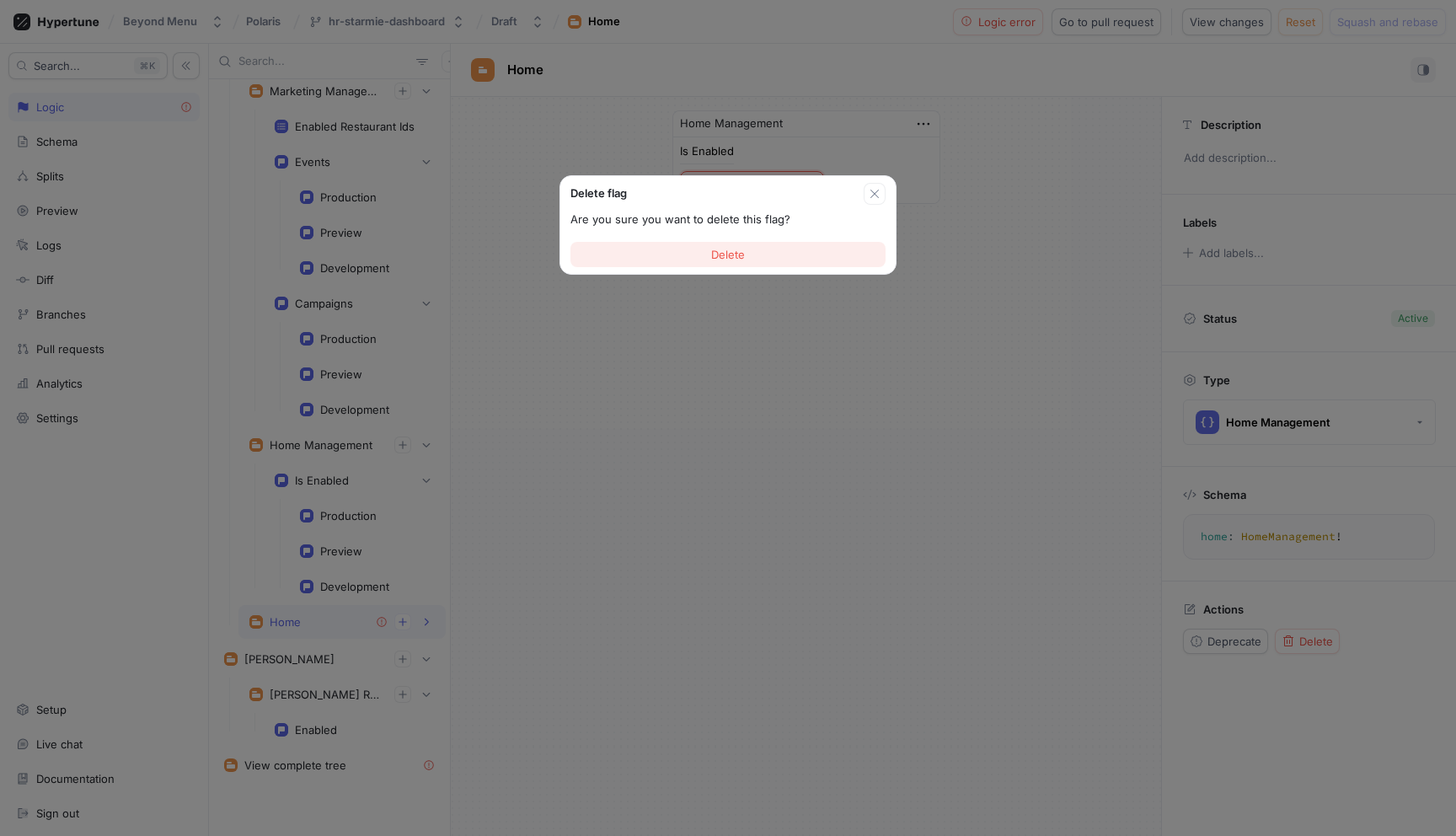
click at [762, 259] on button "Delete" at bounding box center [727, 254] width 315 height 25
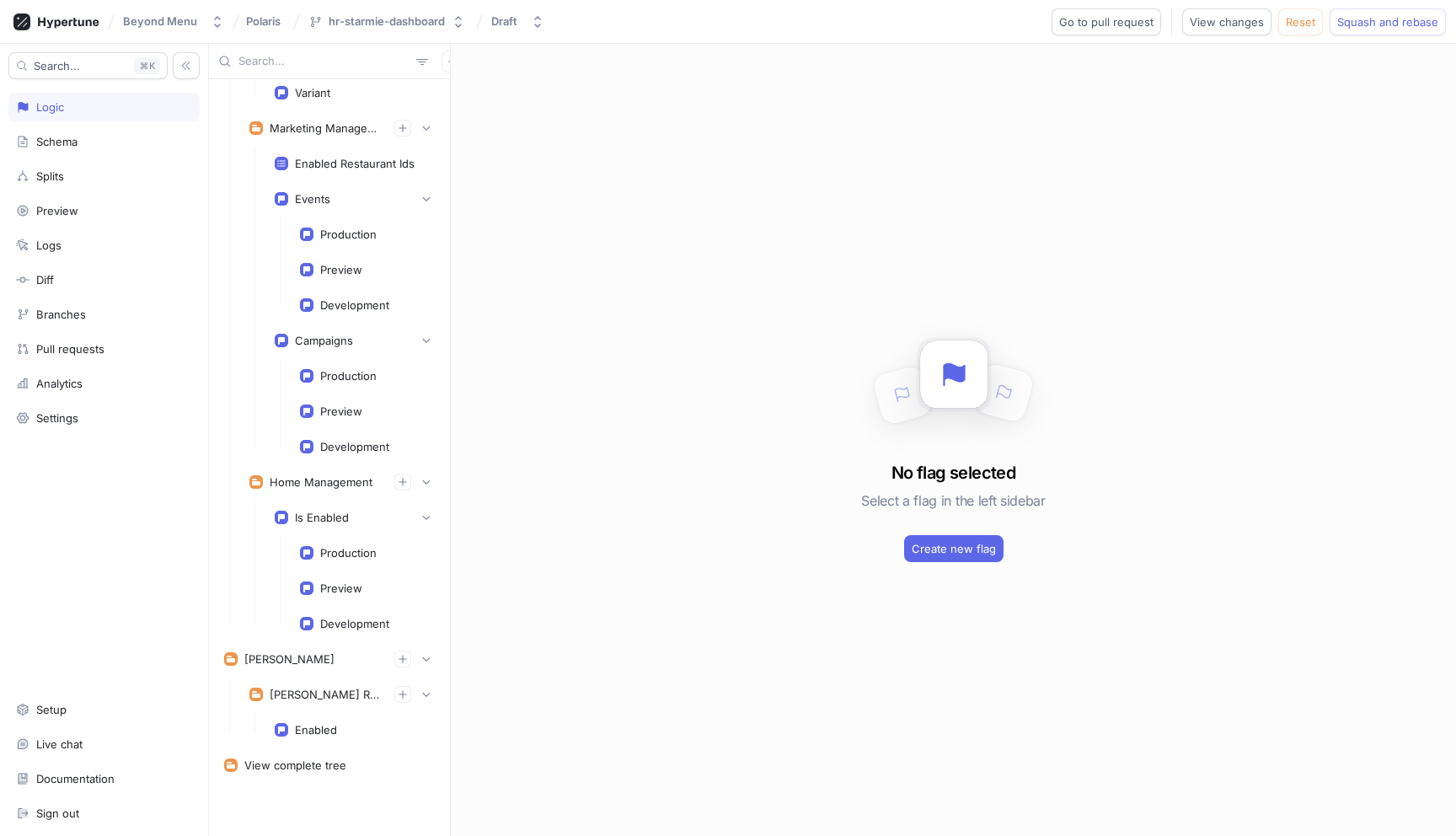
scroll to position [6024, 0]
click at [1075, 21] on span "Go to pull request" at bounding box center [1106, 21] width 95 height 10
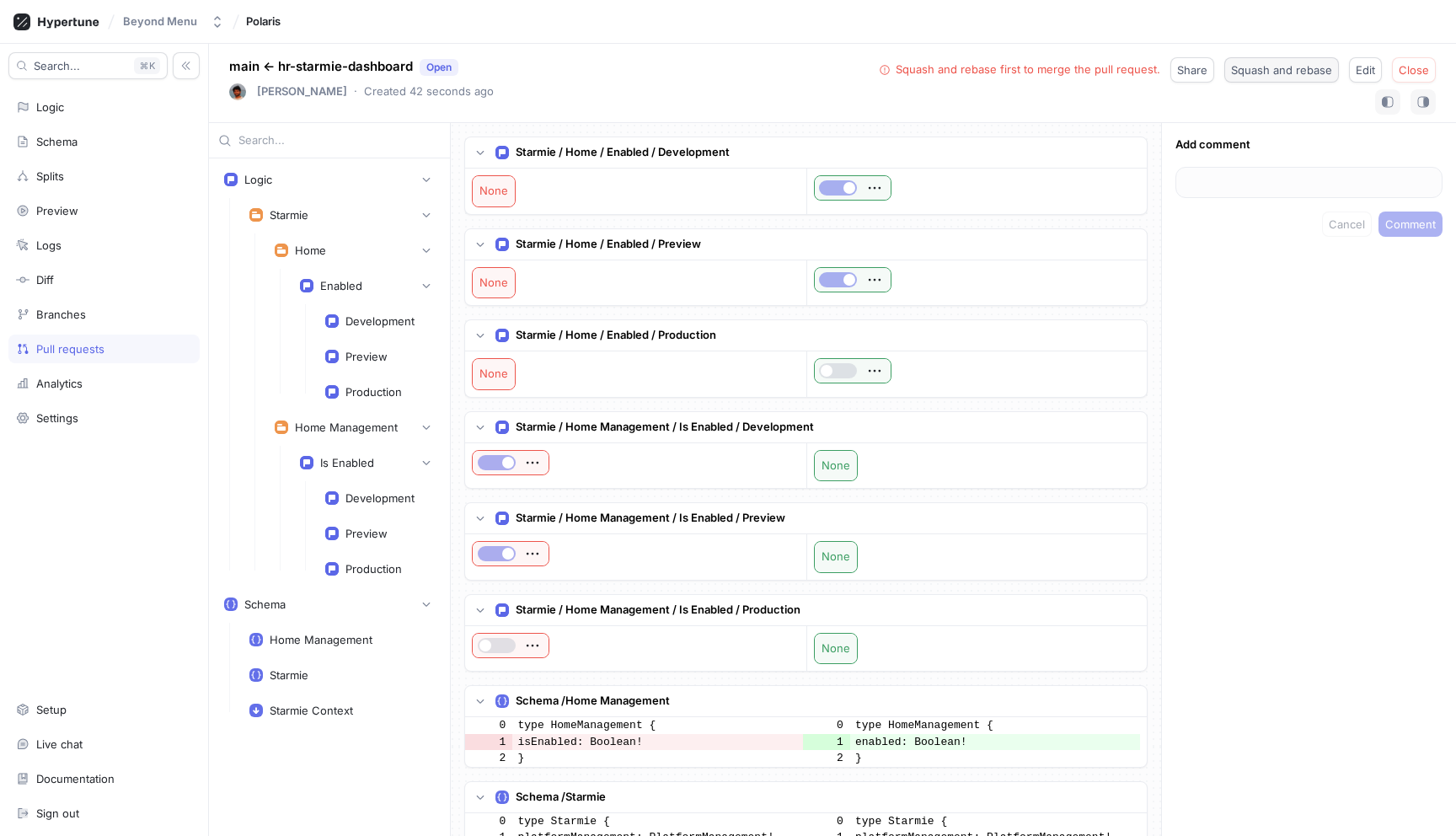
click at [1247, 75] on span "Squash and rebase" at bounding box center [1281, 70] width 101 height 10
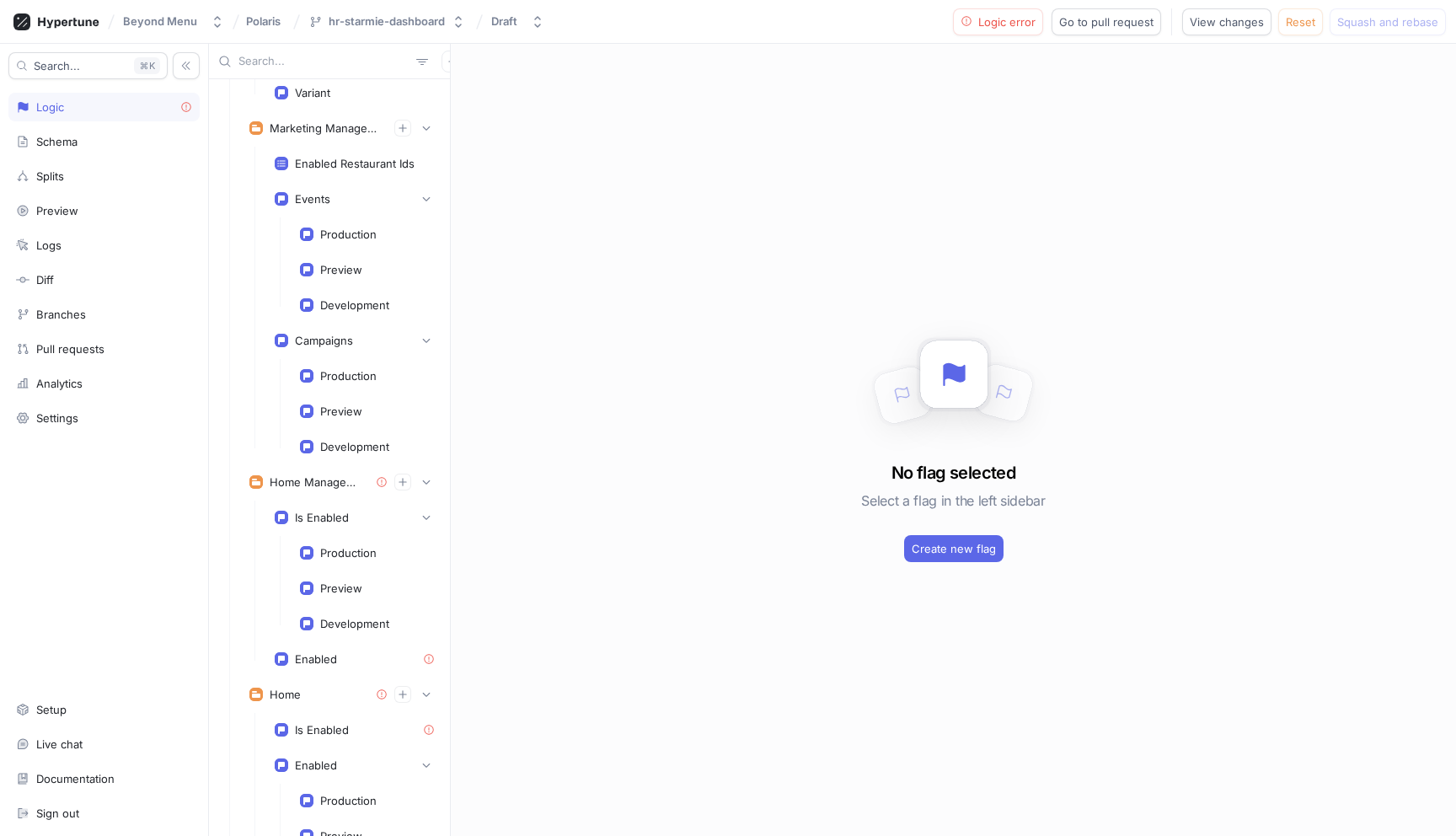
click at [989, 4] on div "Beyond Menu Polaris hr-starmie-dashboard Draft Logic error Go to pull request V…" at bounding box center [728, 21] width 1456 height 44
click at [989, 20] on span "Logic error" at bounding box center [1007, 21] width 57 height 10
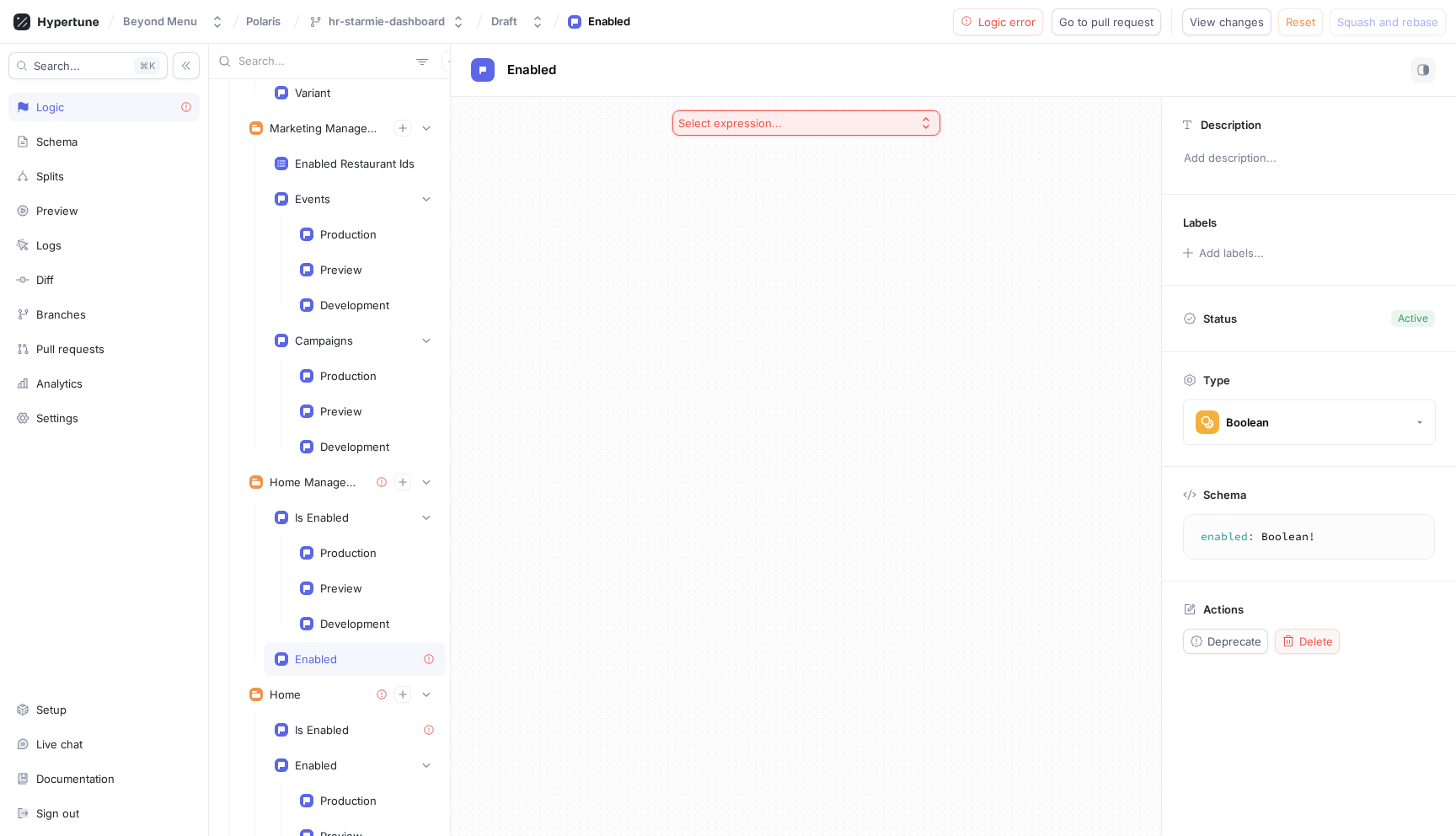
click at [1288, 634] on icon "button" at bounding box center [1288, 641] width 13 height 13
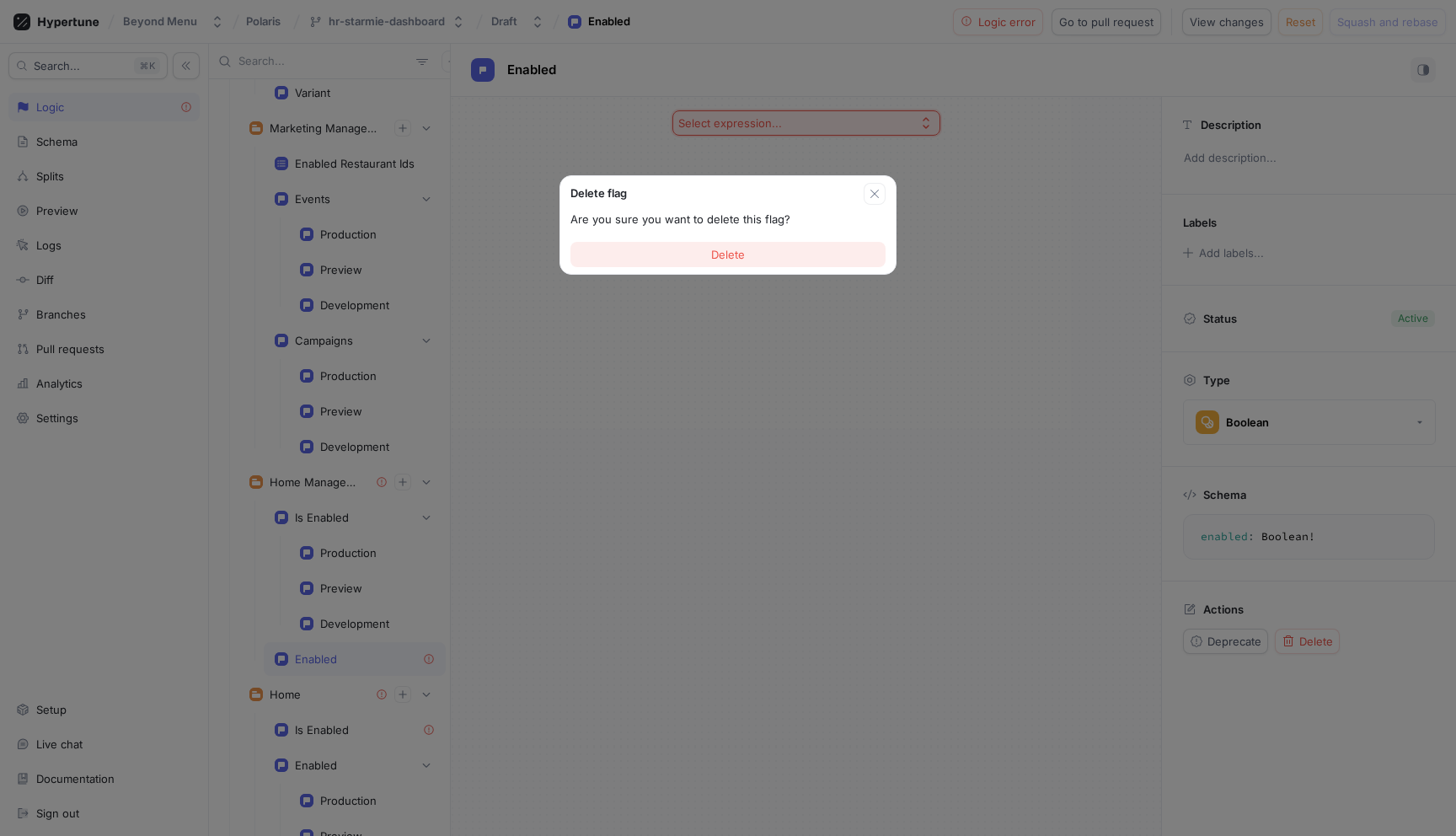
click at [734, 255] on span "Delete" at bounding box center [728, 254] width 34 height 10
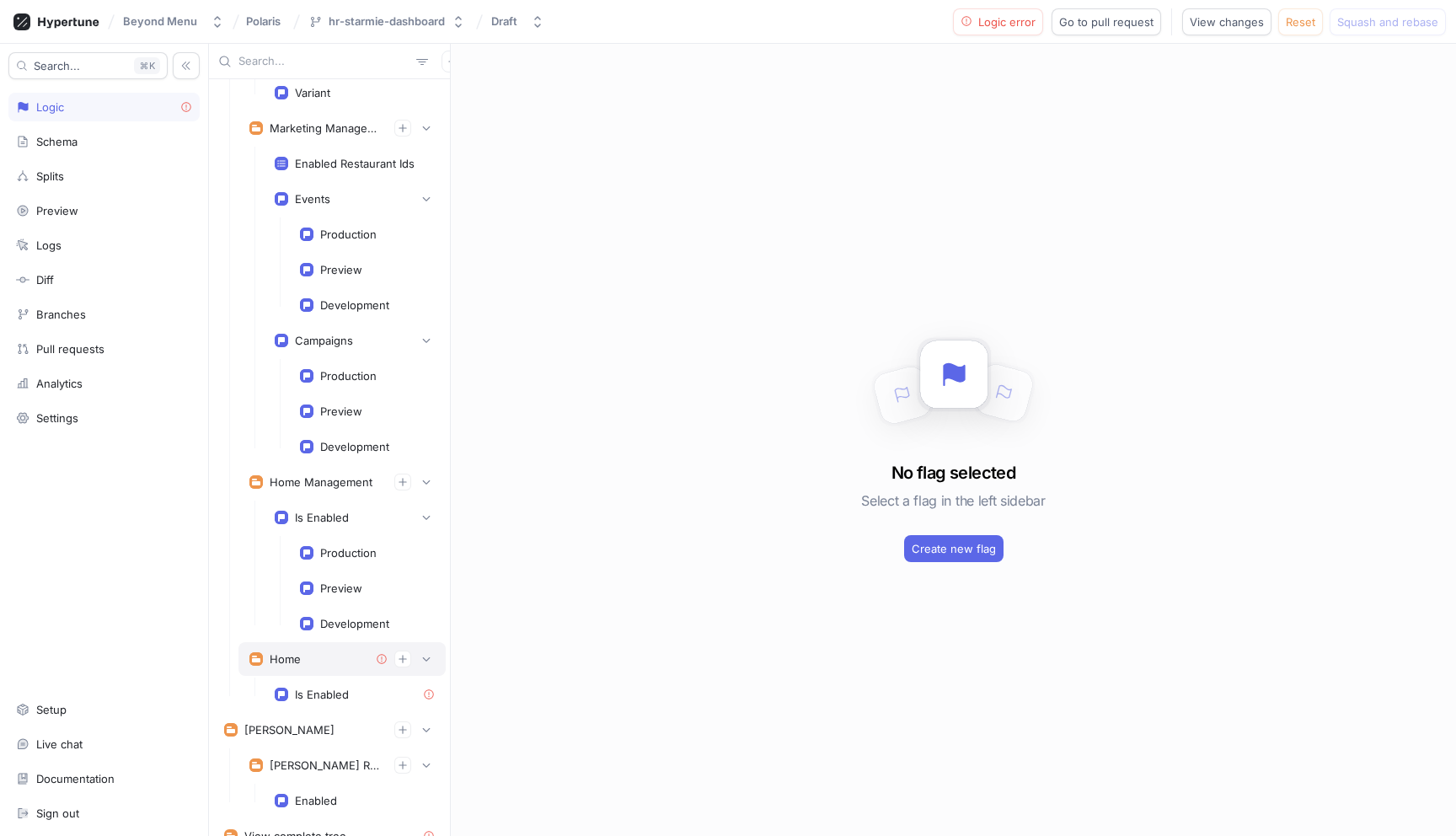
scroll to position [6064, 0]
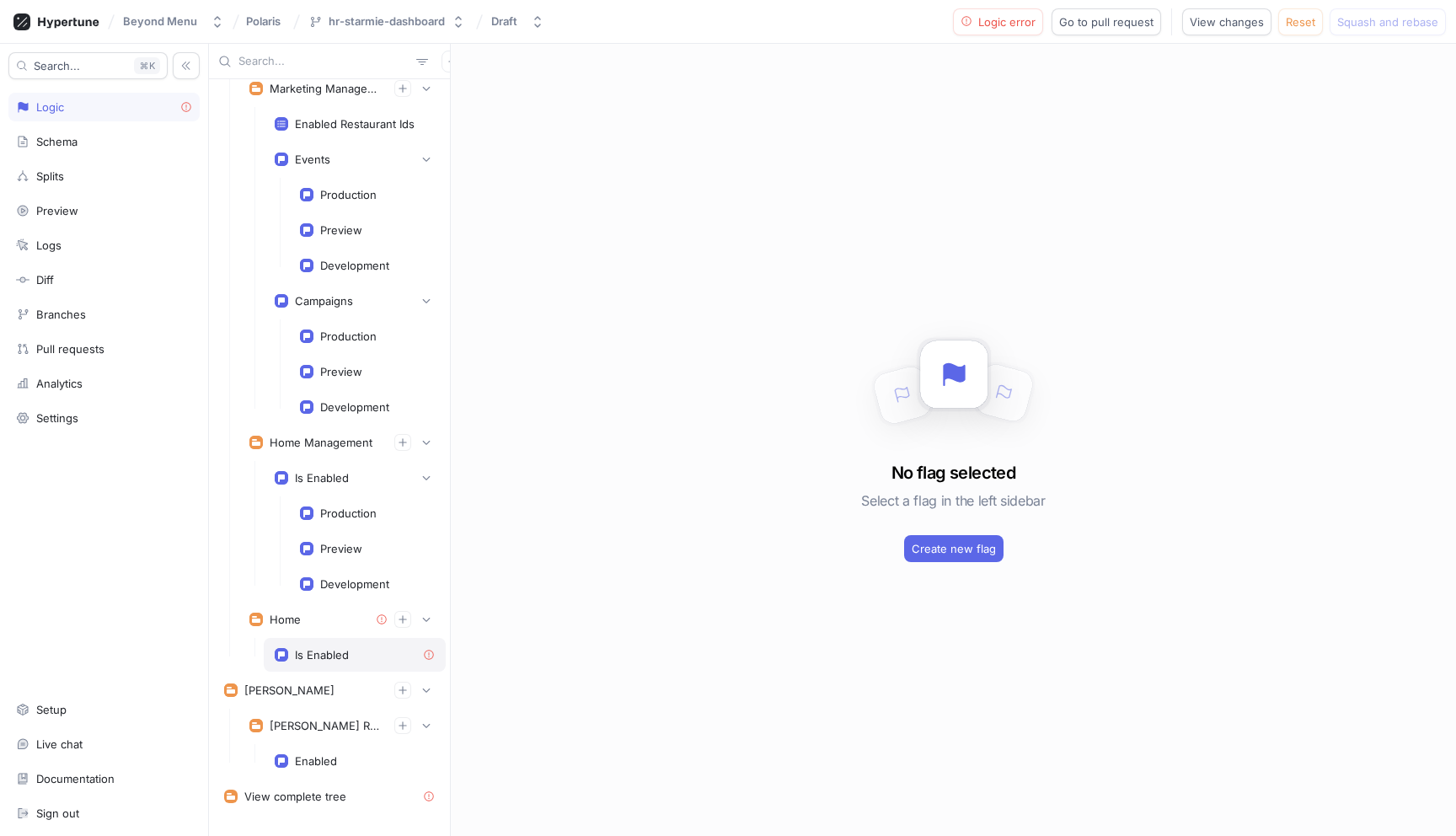
click at [354, 649] on div "Is Enabled" at bounding box center [354, 654] width 160 height 13
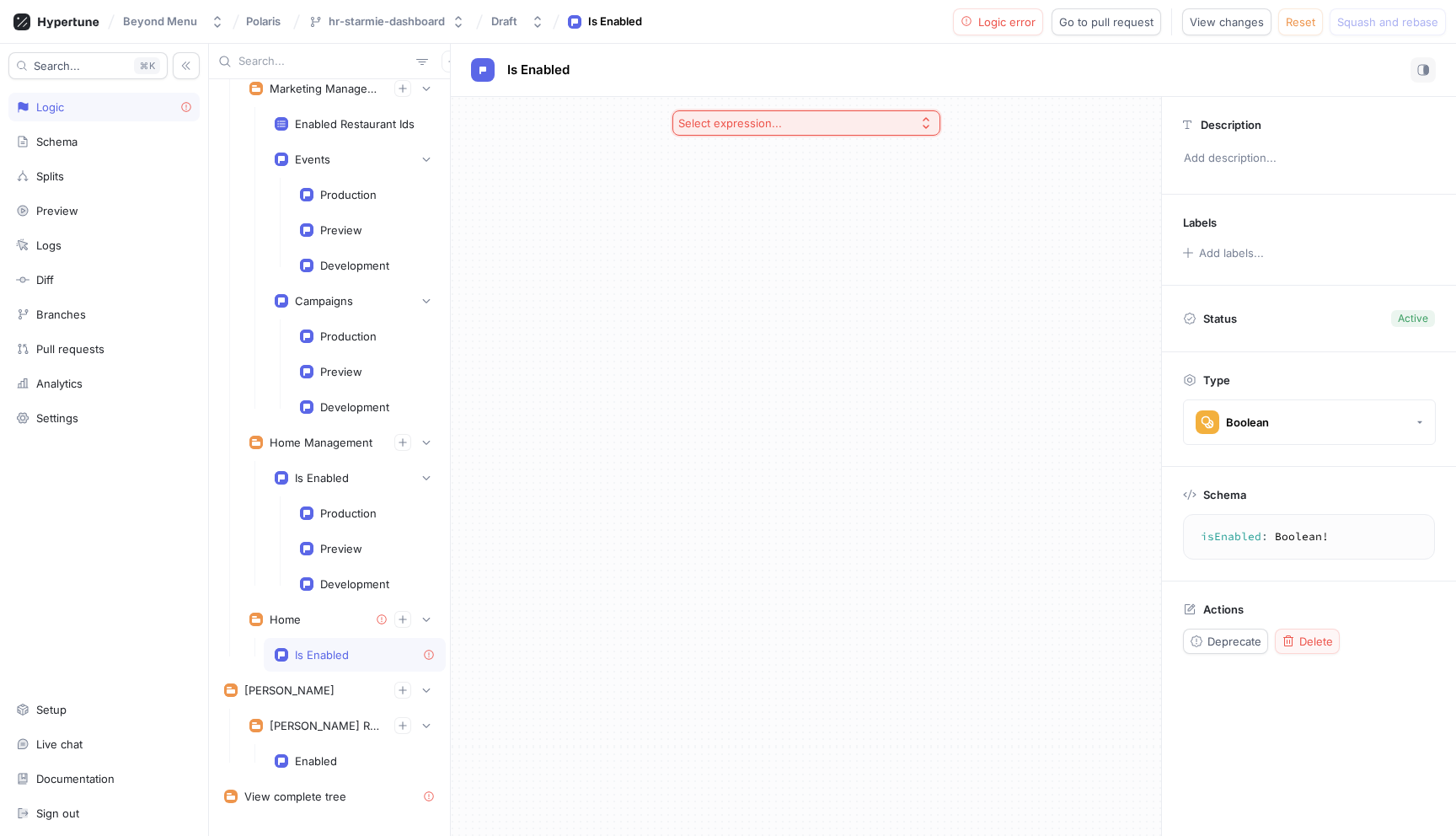
click at [1301, 630] on button "Delete" at bounding box center [1307, 641] width 65 height 25
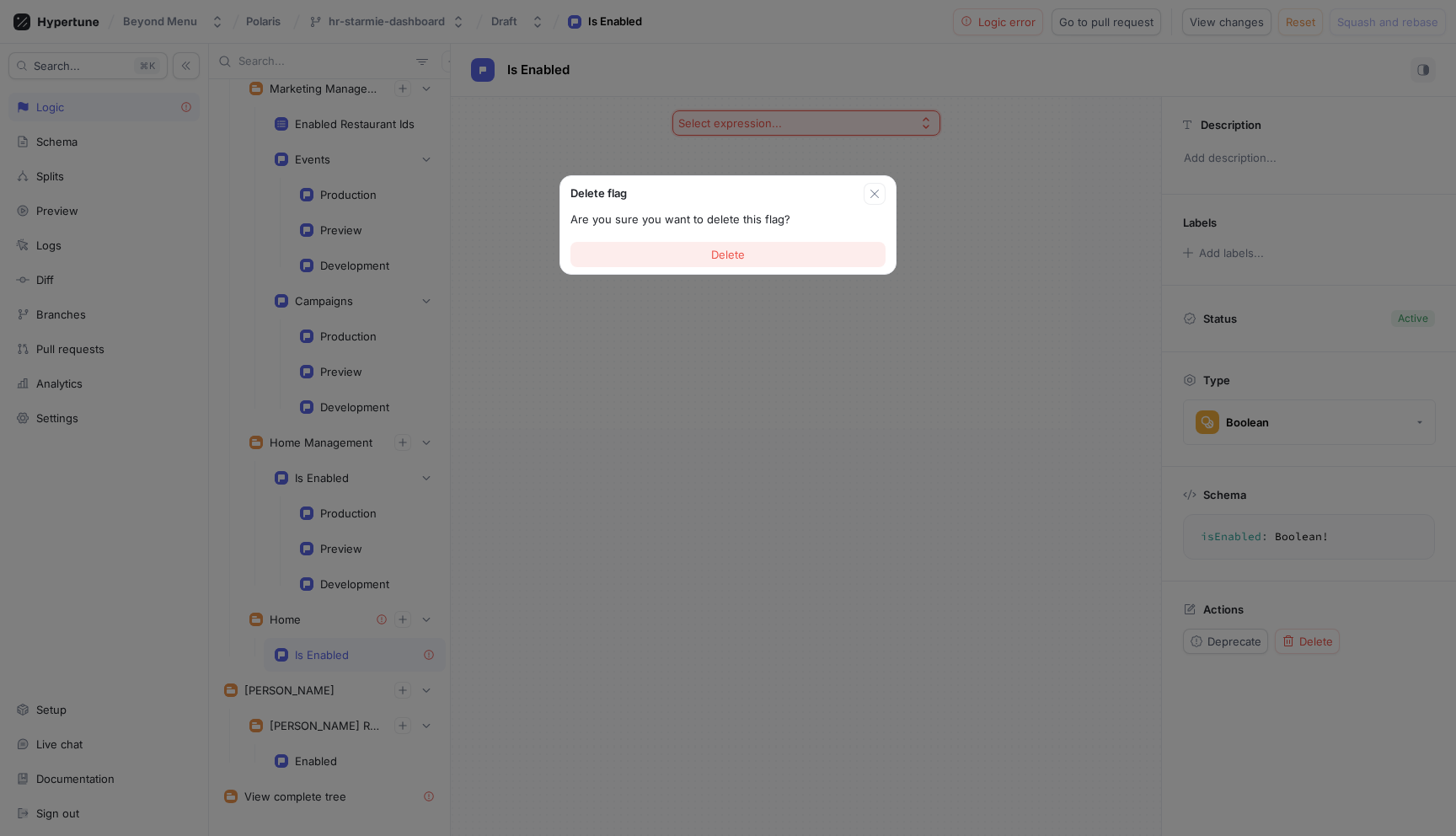
click at [746, 259] on button "Delete" at bounding box center [727, 254] width 315 height 25
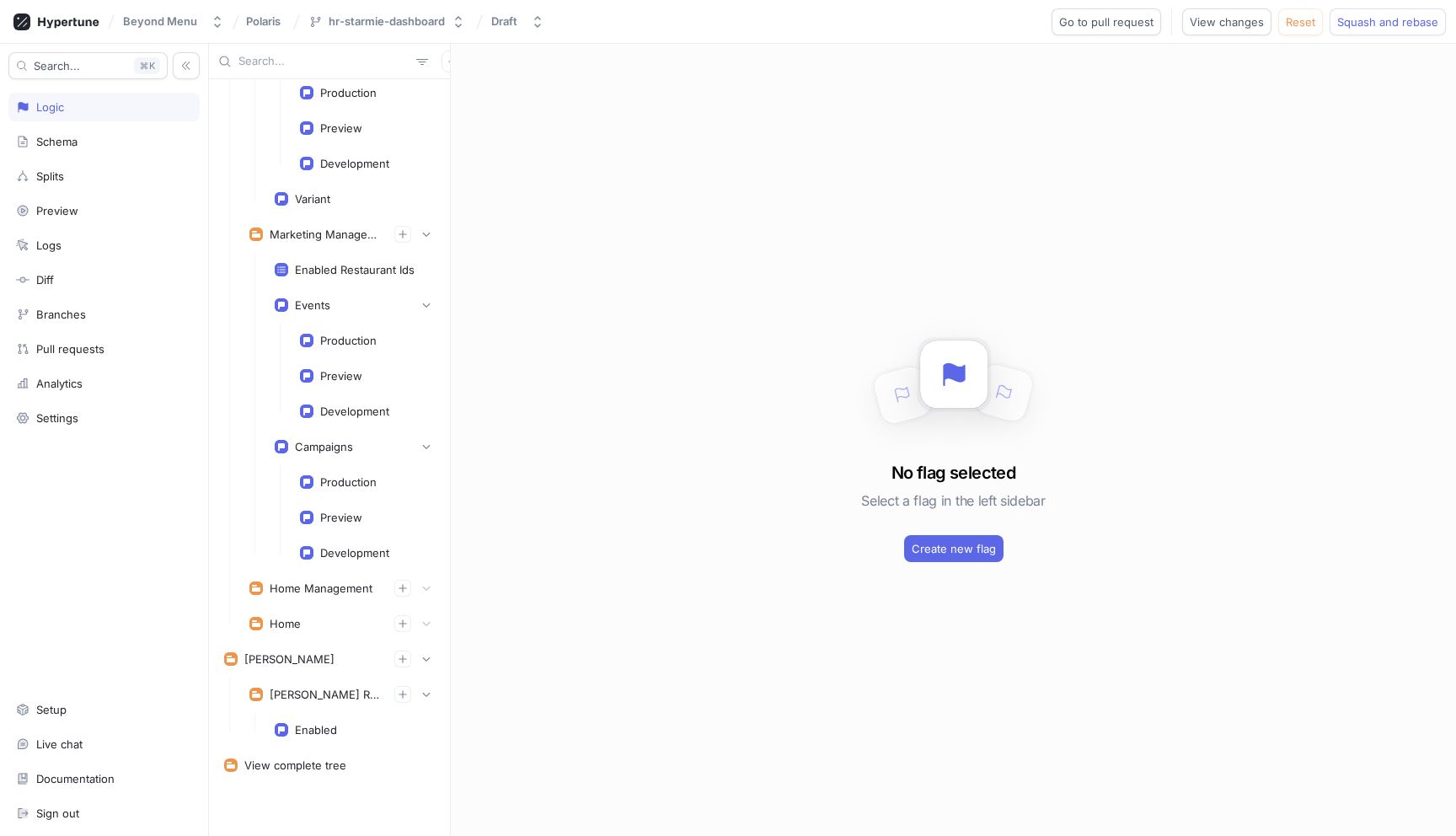
scroll to position [5918, 0]
click at [1377, 23] on span "Squash and rebase" at bounding box center [1387, 21] width 101 height 10
click at [1174, 19] on span "Go to pull request" at bounding box center [1182, 21] width 95 height 10
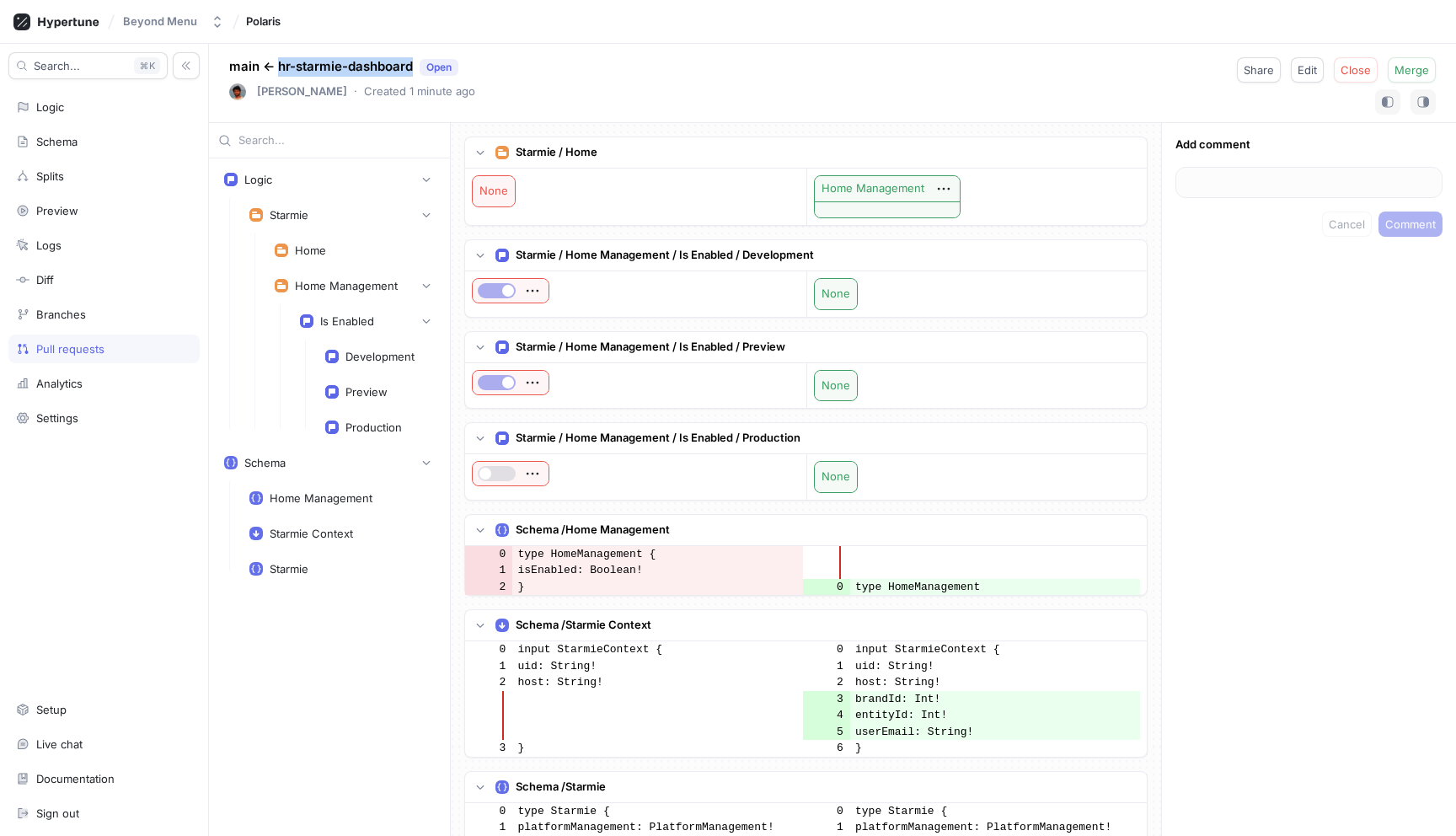
drag, startPoint x: 277, startPoint y: 69, endPoint x: 412, endPoint y: 68, distance: 135.0
click at [412, 68] on p "main ← hr-starmie-dashboard Open" at bounding box center [343, 67] width 229 height 20
copy p "hr-starmie-dashboard"
click at [277, 64] on p "main ← hr-starmie-dashboard Open" at bounding box center [343, 67] width 229 height 20
drag, startPoint x: 277, startPoint y: 64, endPoint x: 393, endPoint y: 70, distance: 116.2
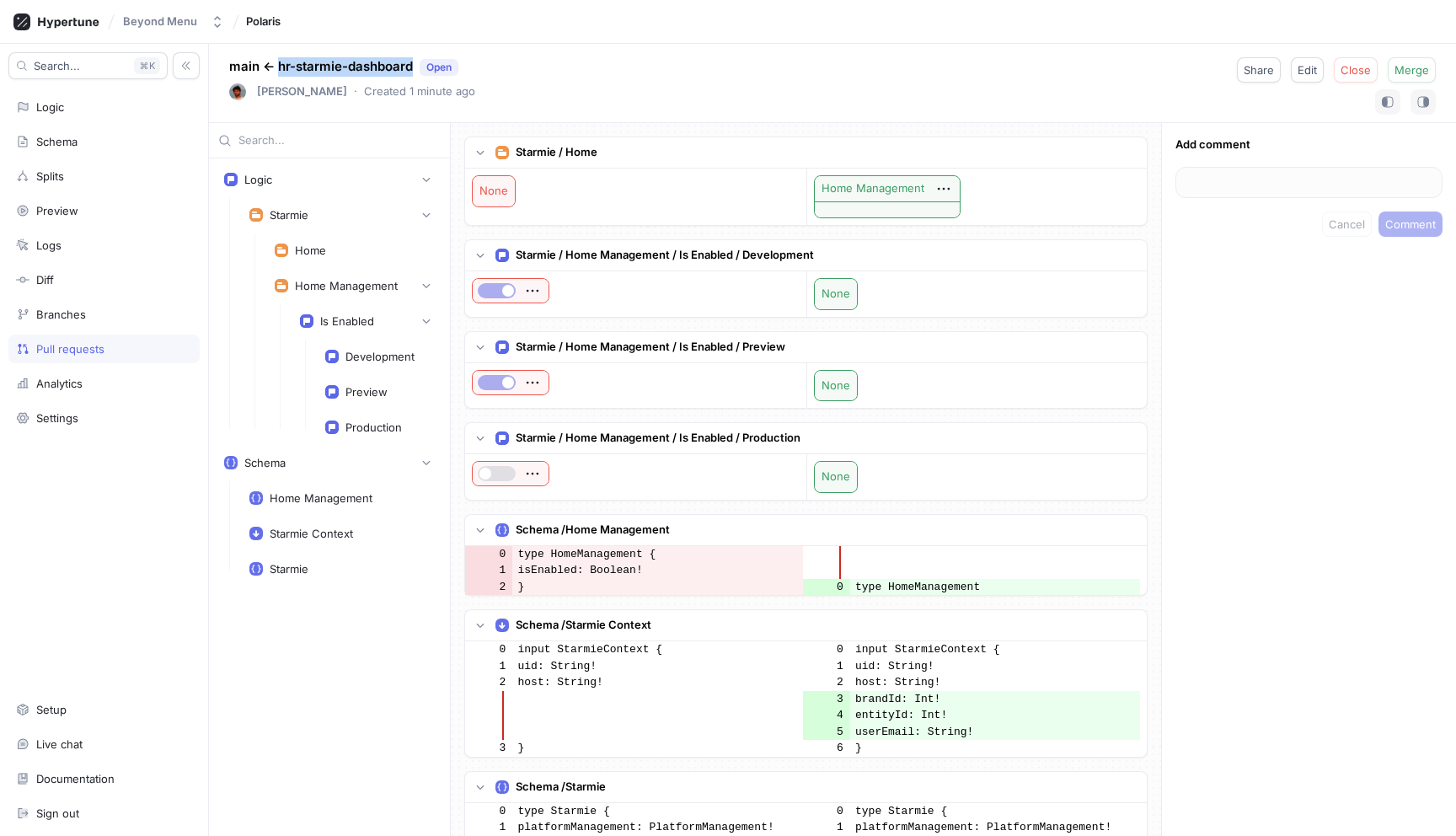
click at [393, 70] on p "main ← hr-starmie-dashboard Open" at bounding box center [343, 67] width 229 height 20
